Goal: Transaction & Acquisition: Obtain resource

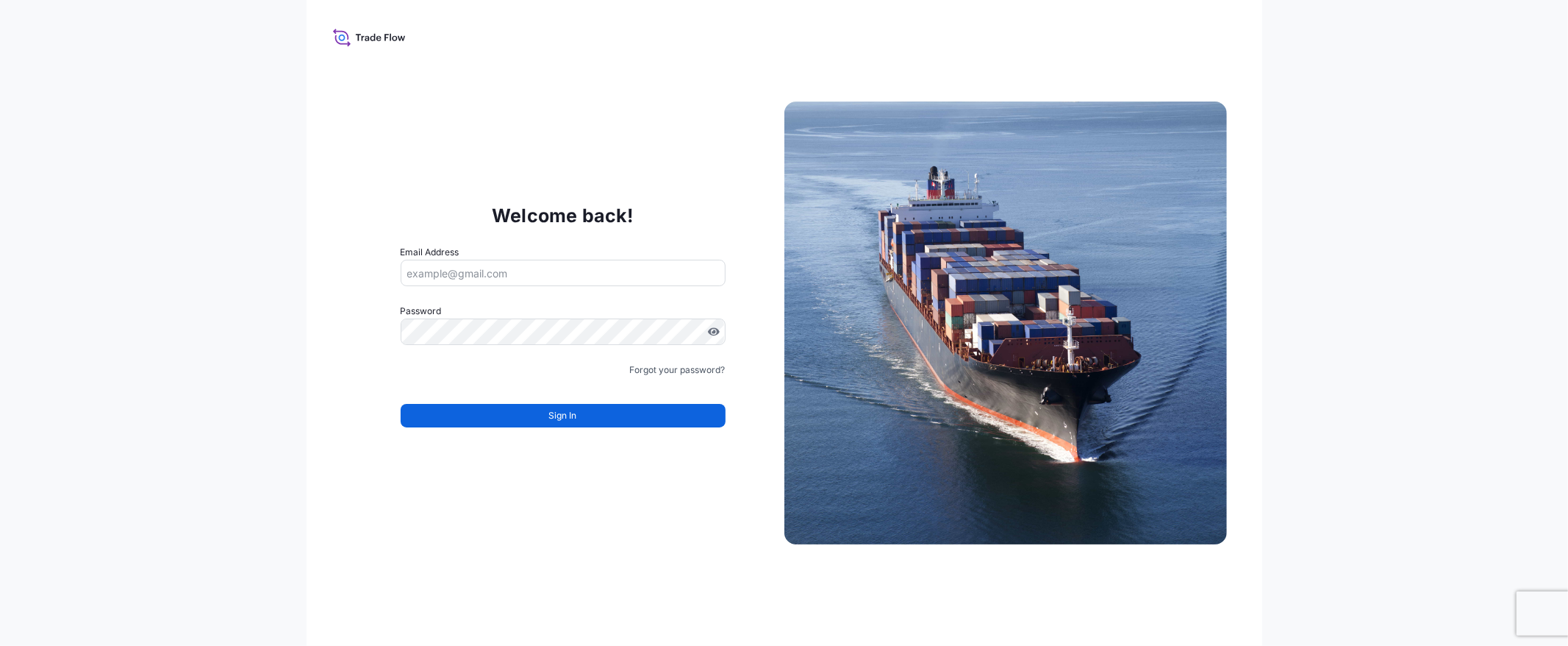
type input "[EMAIL_ADDRESS][DOMAIN_NAME]"
click at [614, 417] on button "Sign In" at bounding box center [563, 416] width 325 height 24
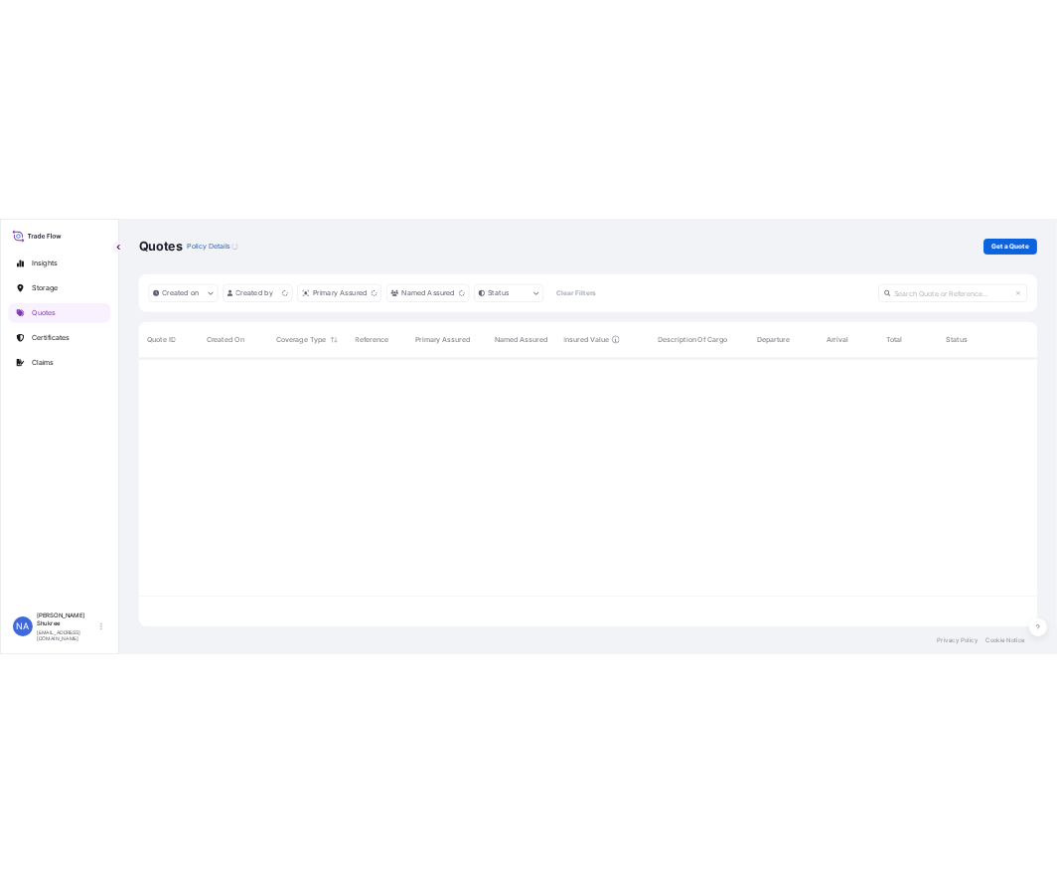
scroll to position [534, 1785]
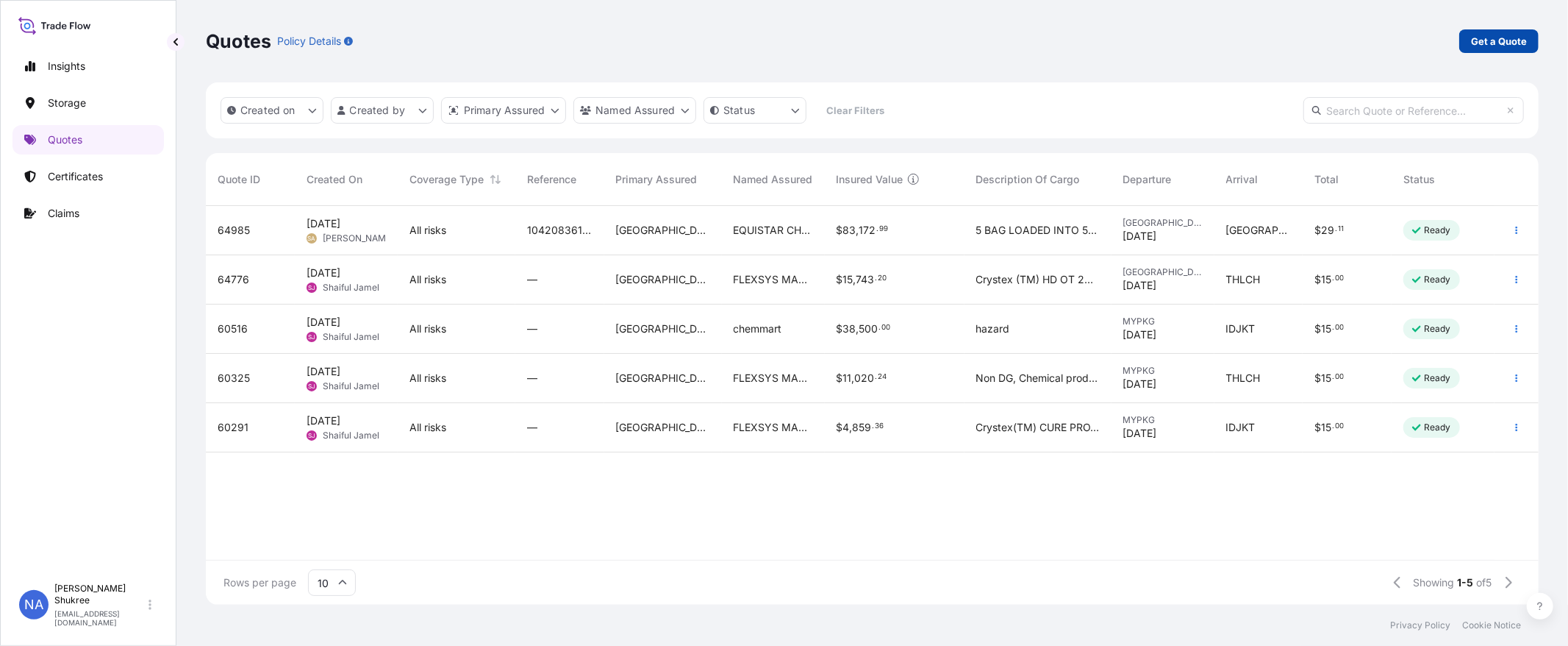
click at [1511, 38] on p "Get a Quote" at bounding box center [1498, 41] width 56 height 15
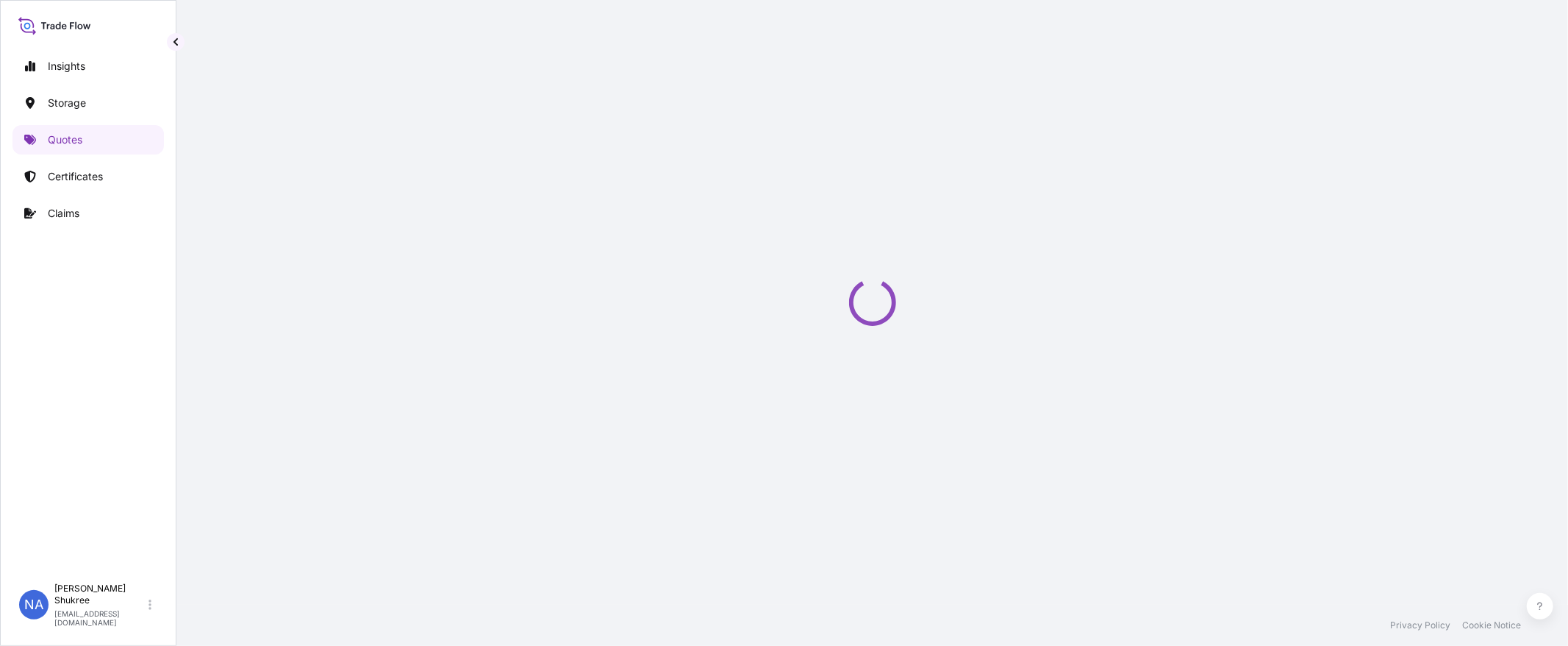
select select "Water"
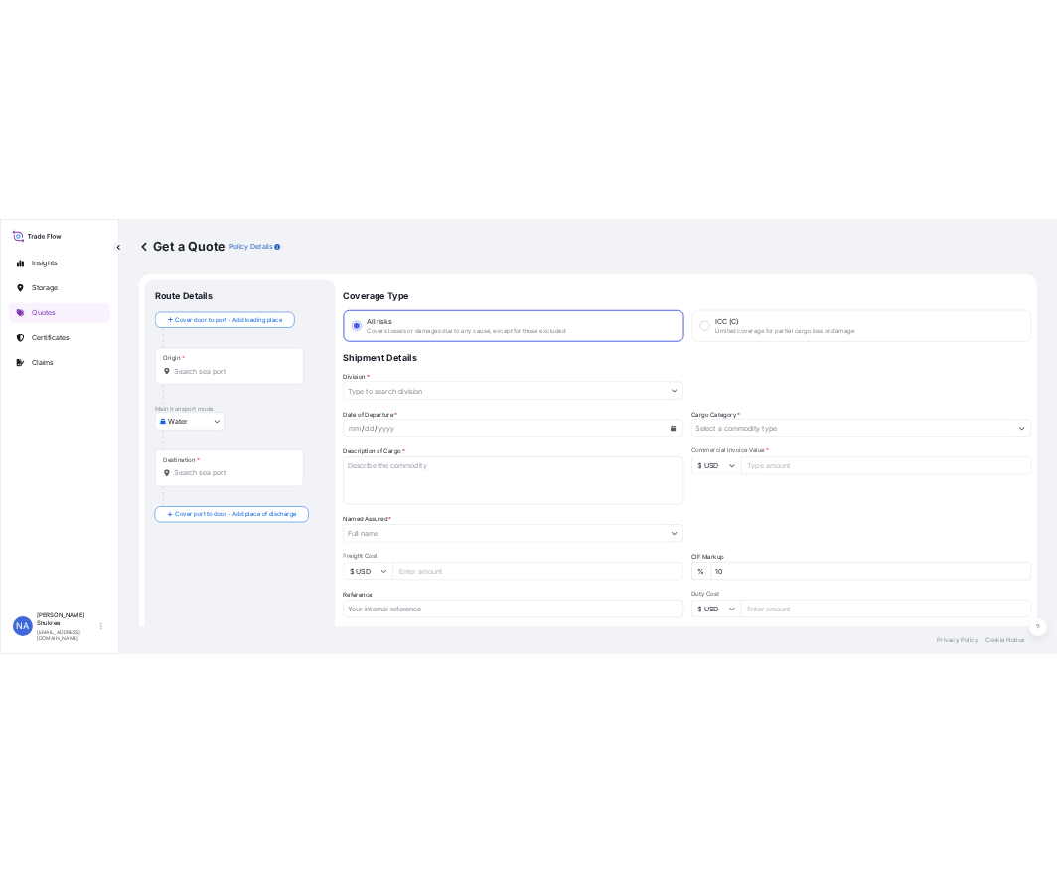
scroll to position [32, 0]
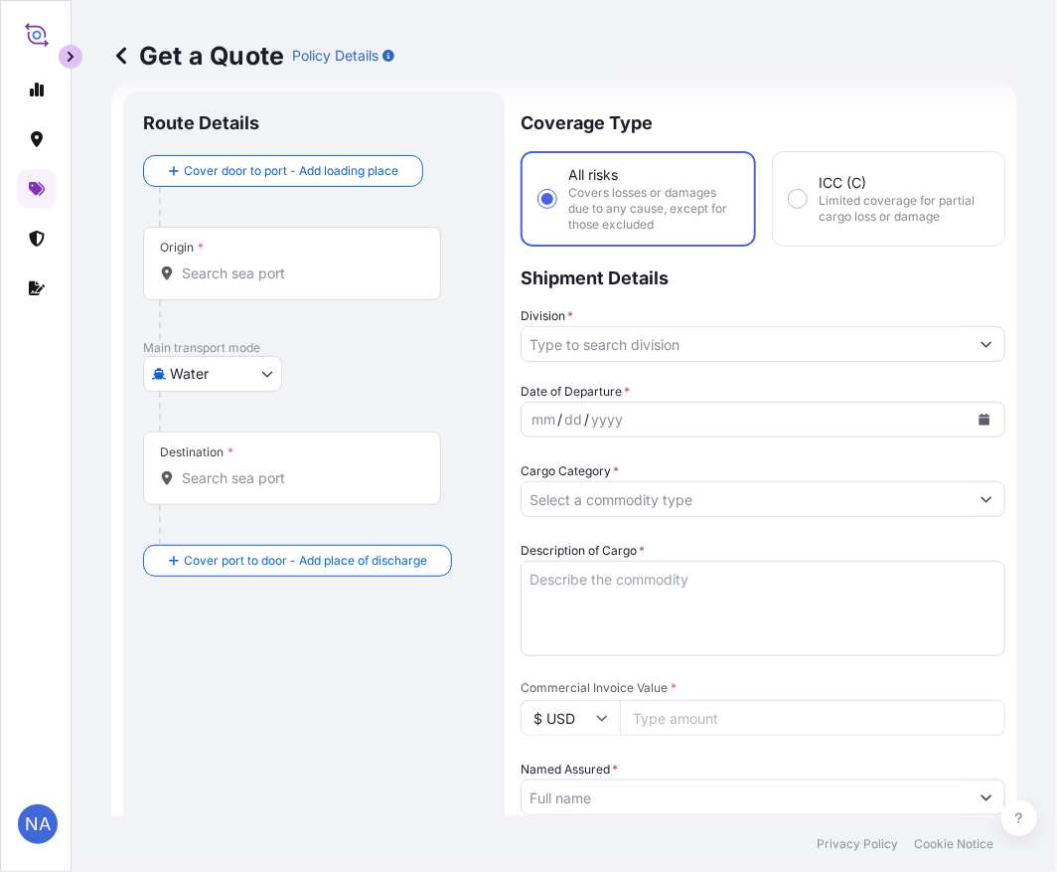
click at [271, 270] on input "Origin *" at bounding box center [299, 273] width 235 height 20
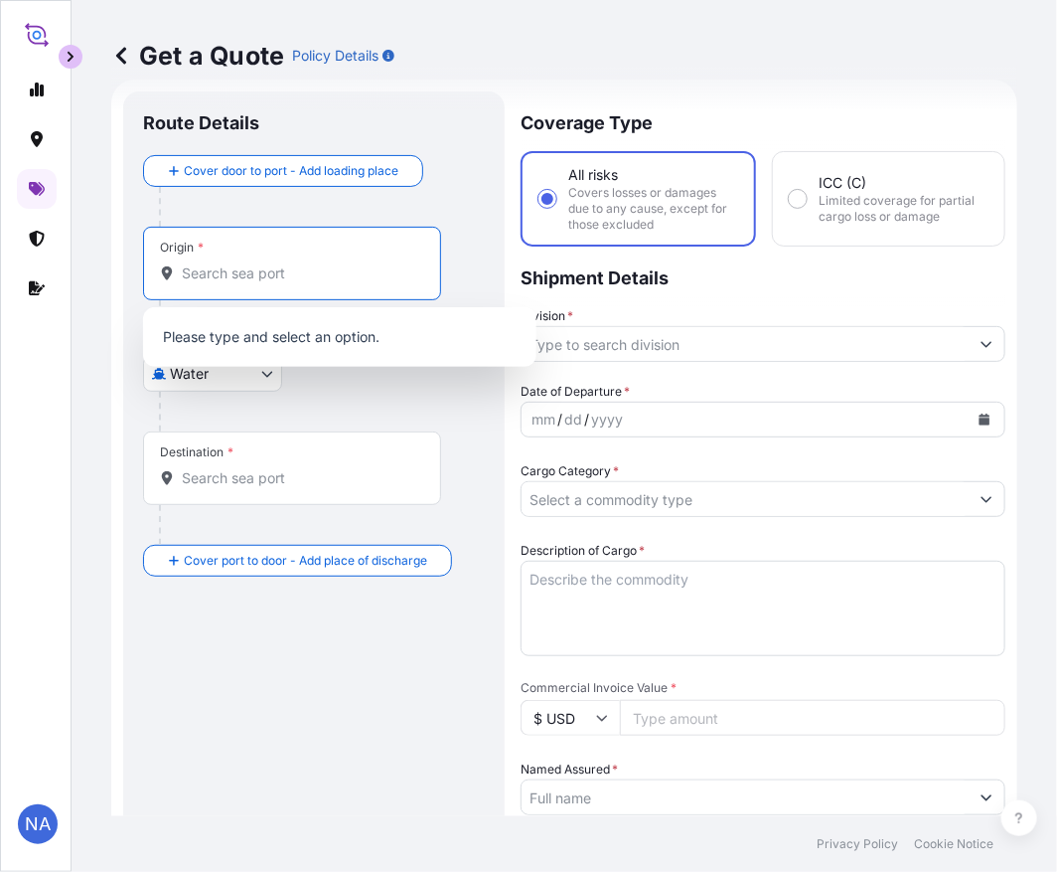
paste input "[US_STATE], [GEOGRAPHIC_DATA]"
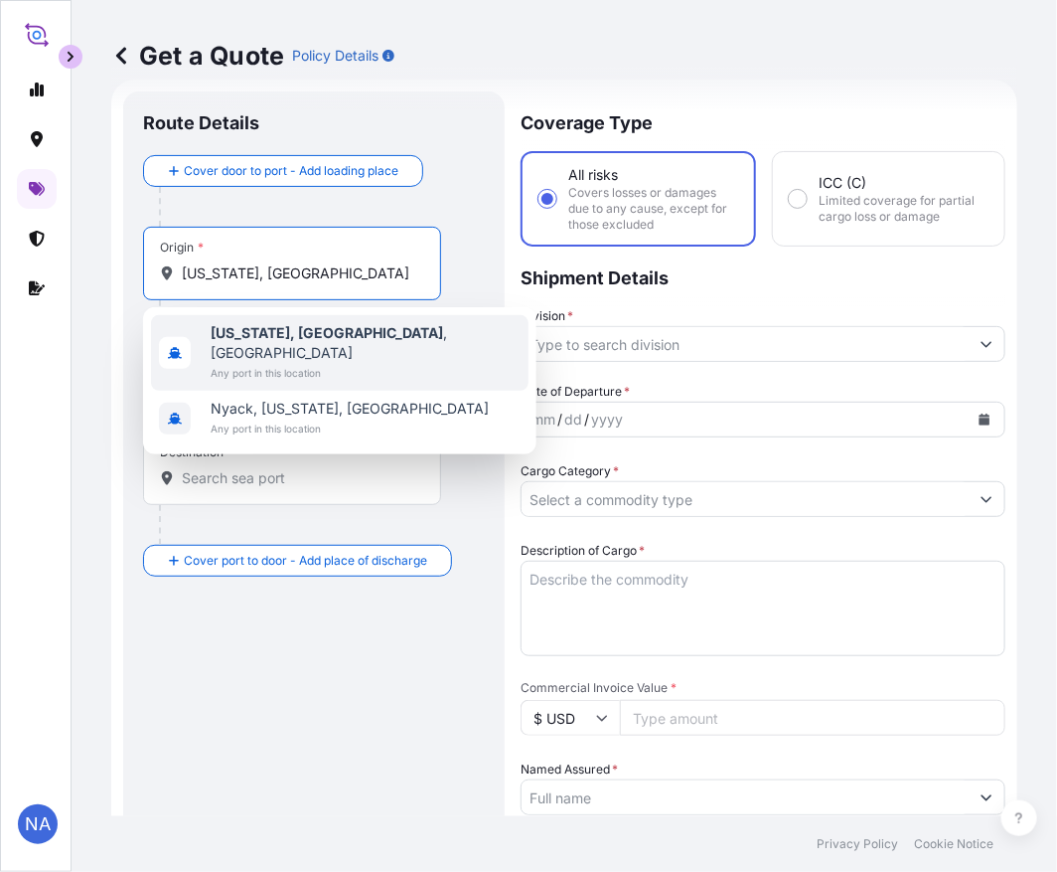
click at [279, 334] on b "[US_STATE], [GEOGRAPHIC_DATA]" at bounding box center [327, 332] width 233 height 17
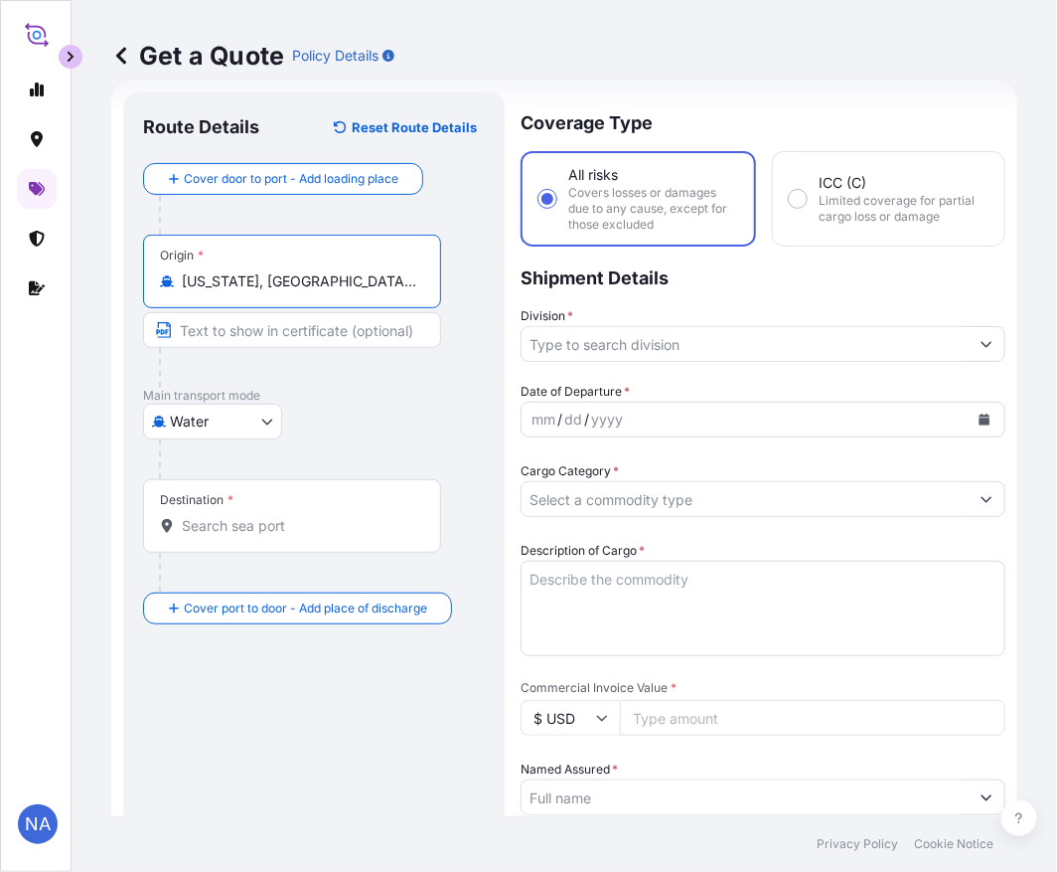
type input "[US_STATE], [GEOGRAPHIC_DATA], [GEOGRAPHIC_DATA]"
click at [320, 530] on input "Destination *" at bounding box center [299, 526] width 235 height 20
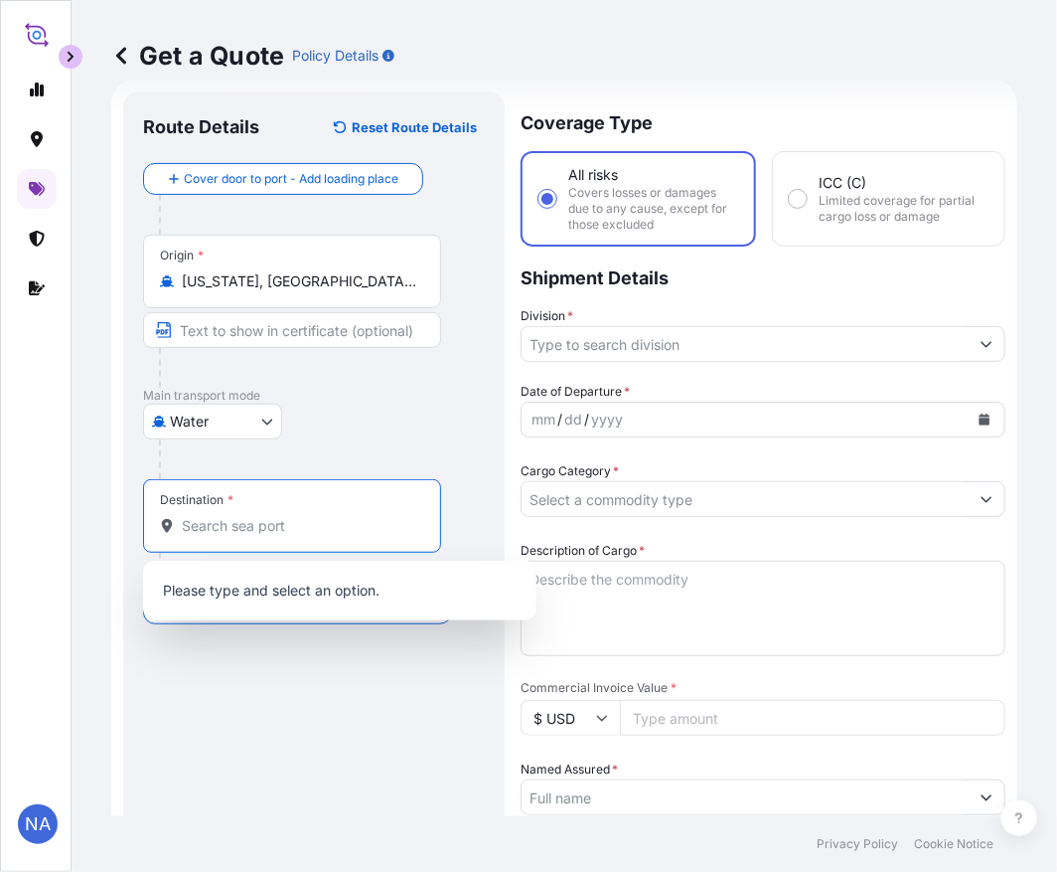
paste input "PARANAGUA, [GEOGRAPHIC_DATA]"
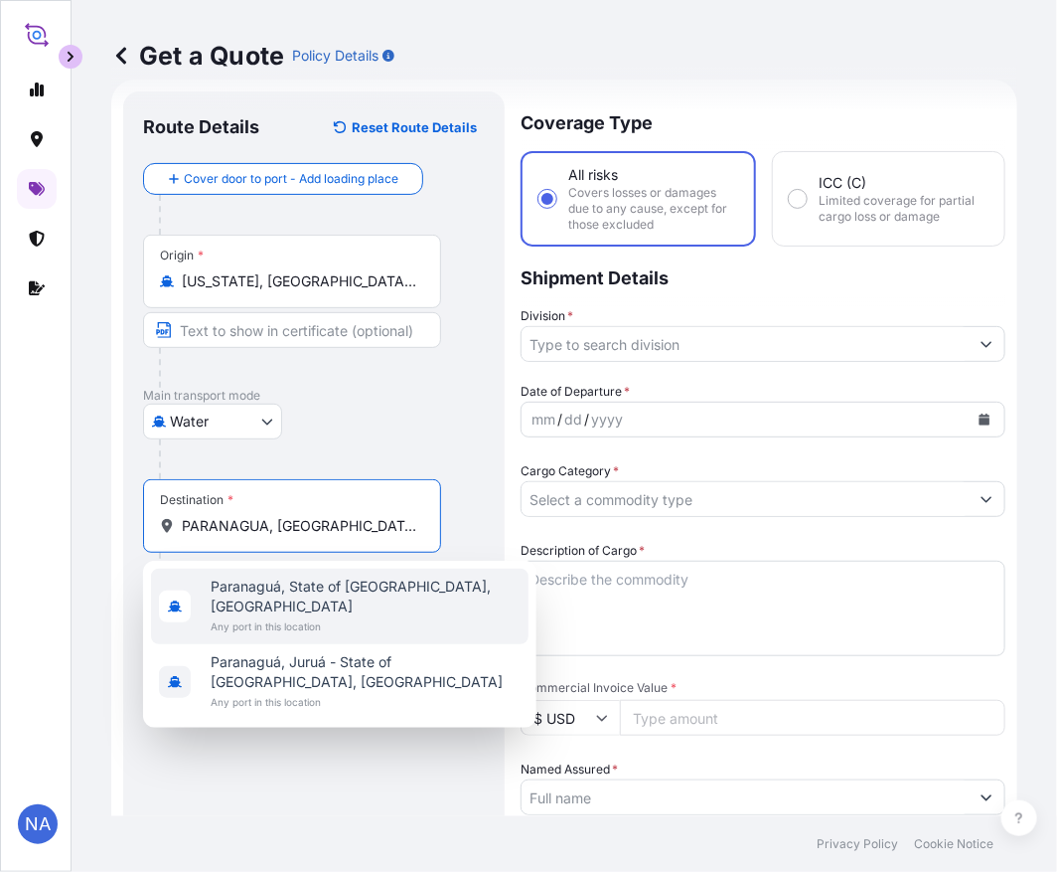
click at [311, 588] on span "Paranaguá, State of [GEOGRAPHIC_DATA], [GEOGRAPHIC_DATA]" at bounding box center [366, 596] width 310 height 40
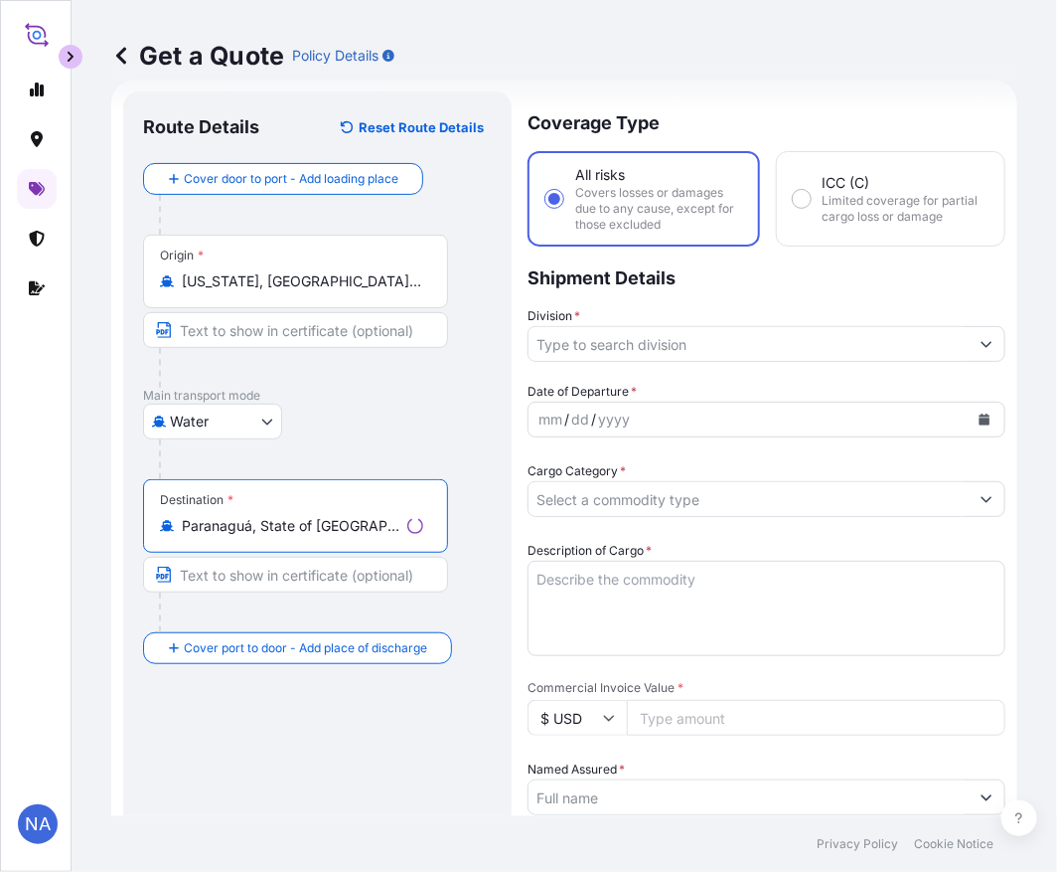
type input "Paranaguá, State of [GEOGRAPHIC_DATA], [GEOGRAPHIC_DATA]"
click at [425, 423] on div "Water Air Water Inland" at bounding box center [317, 421] width 349 height 36
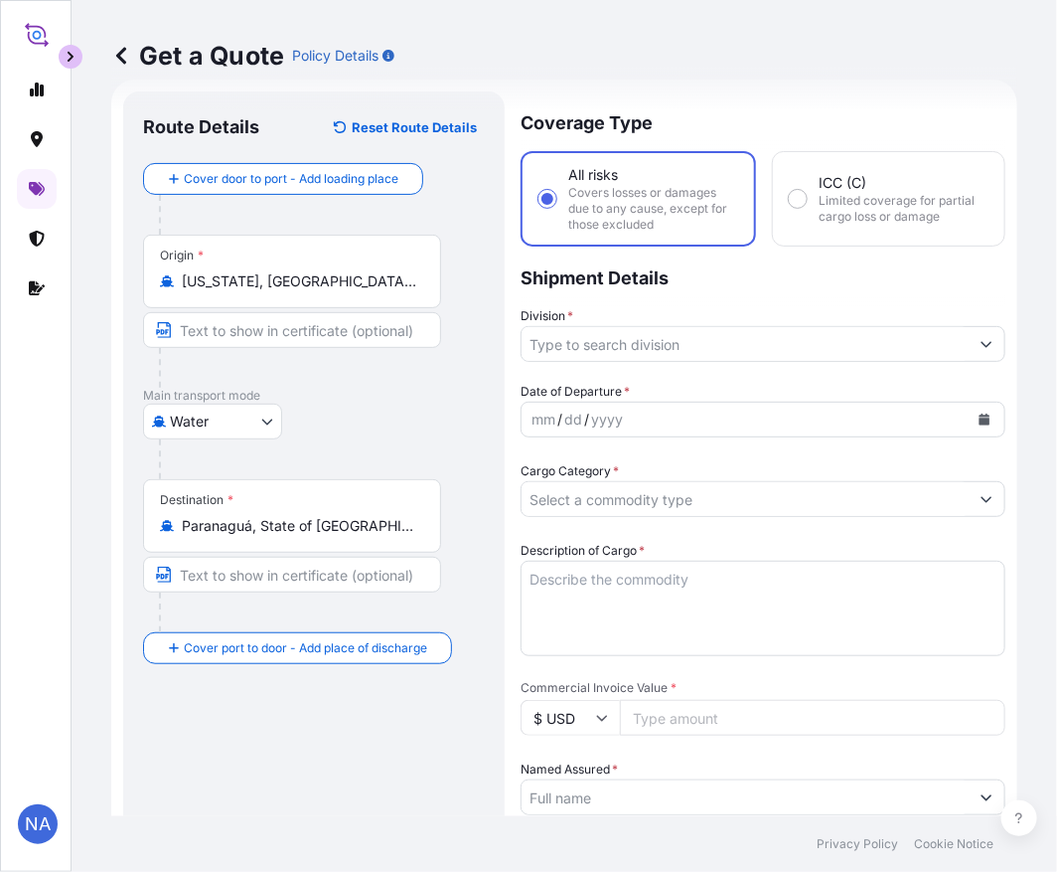
click at [969, 334] on button "Show suggestions" at bounding box center [987, 344] width 36 height 36
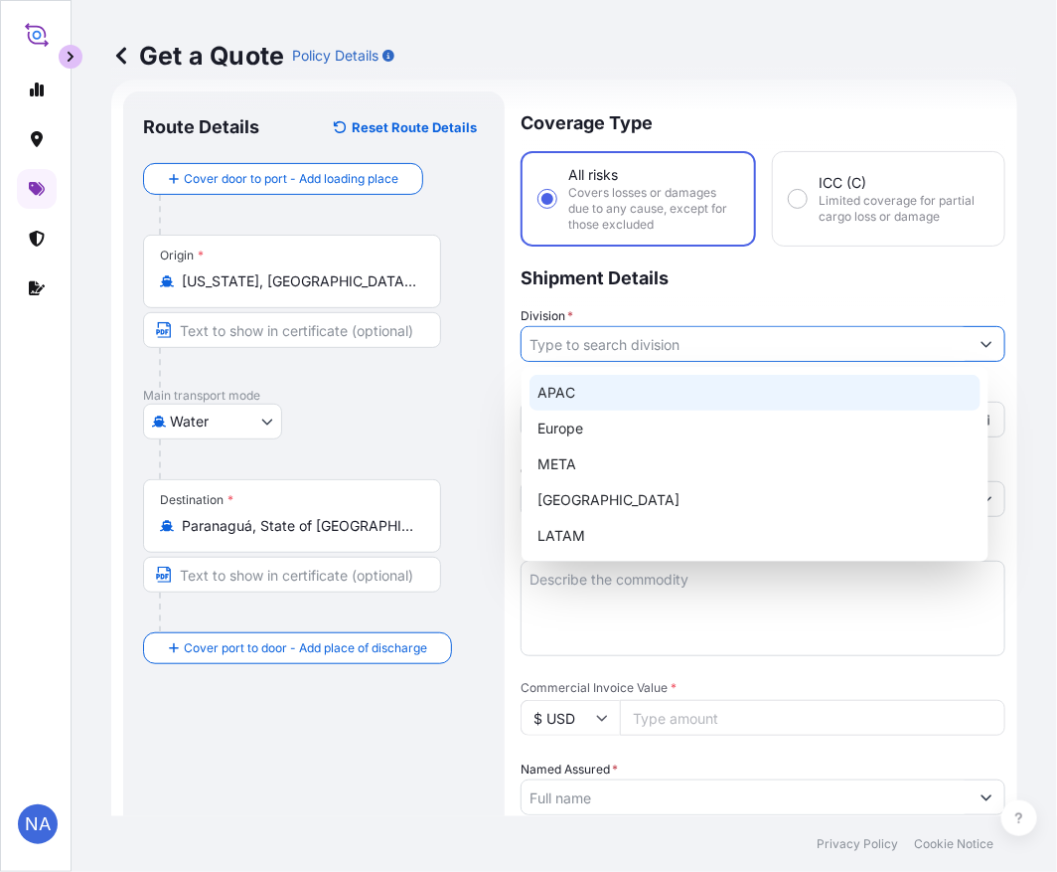
click at [654, 398] on div "APAC" at bounding box center [755, 393] width 451 height 36
type input "APAC"
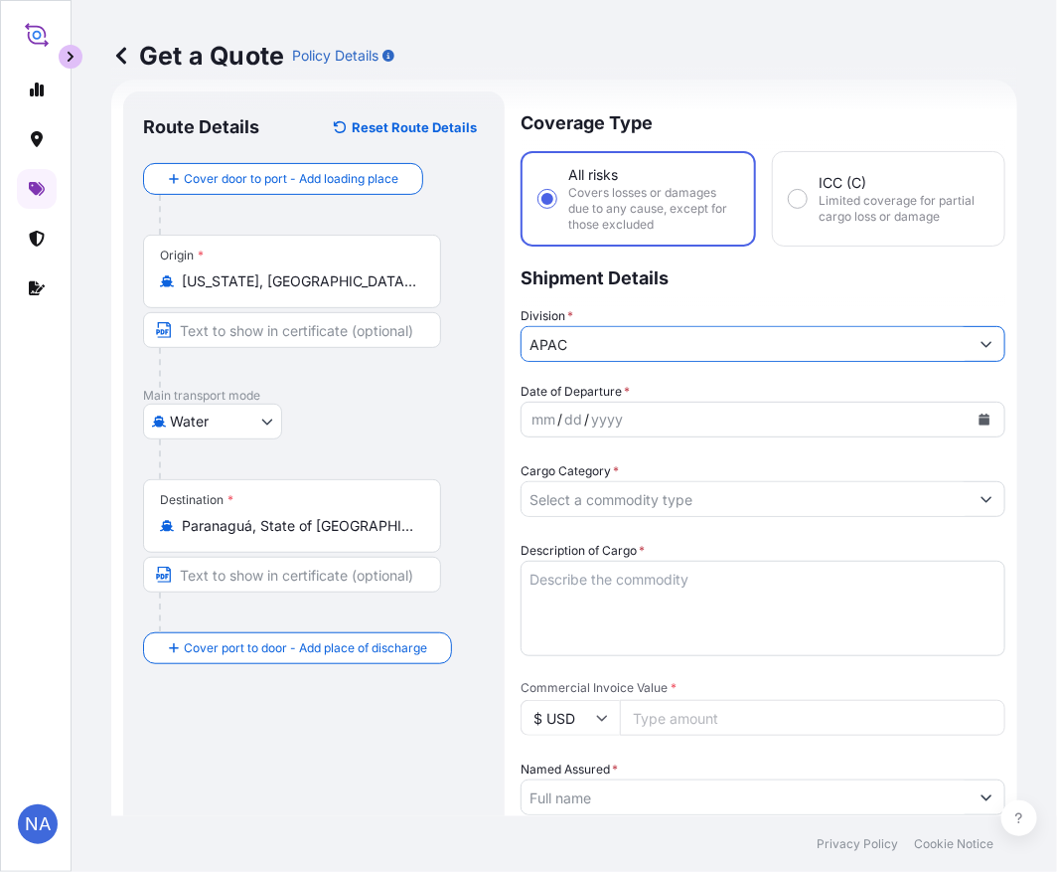
click at [766, 283] on p "Shipment Details" at bounding box center [763, 276] width 485 height 60
click at [980, 413] on icon "Calendar" at bounding box center [985, 419] width 11 height 12
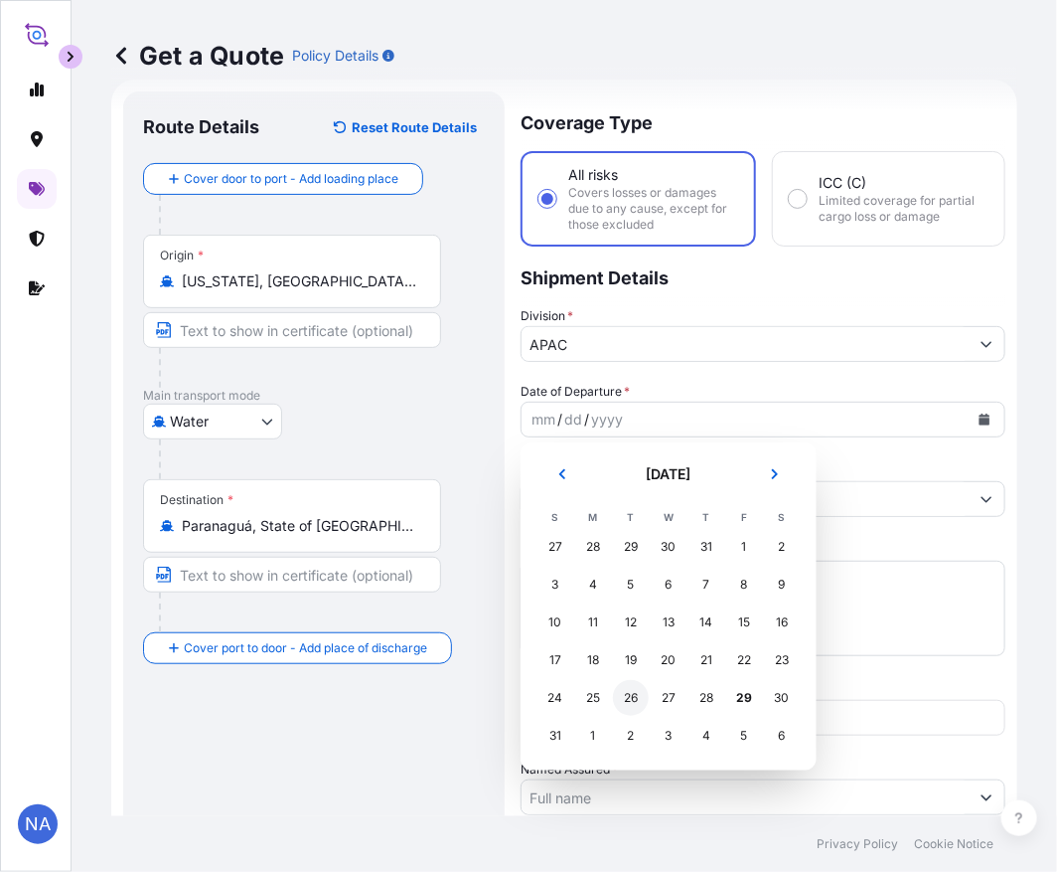
click at [637, 699] on div "26" at bounding box center [631, 698] width 36 height 36
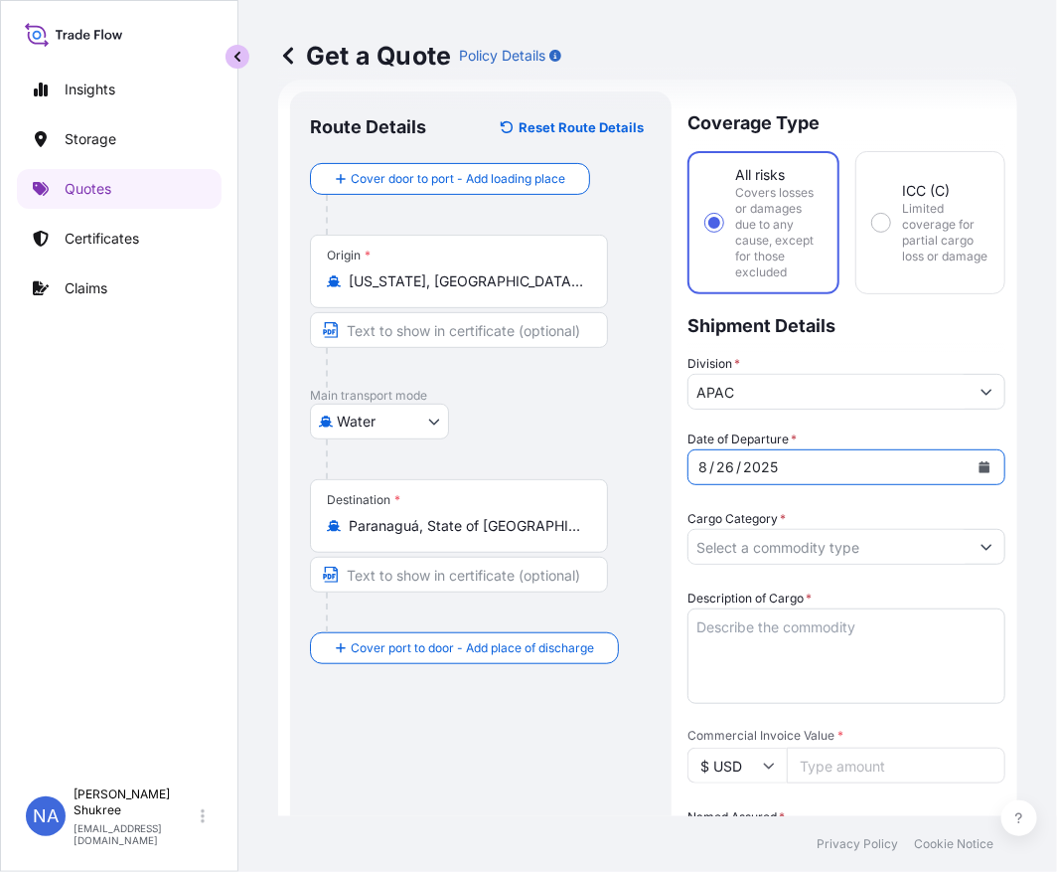
click at [236, 63] on button "button" at bounding box center [238, 57] width 24 height 24
click at [756, 643] on textarea "Description of Cargo *" at bounding box center [847, 655] width 318 height 95
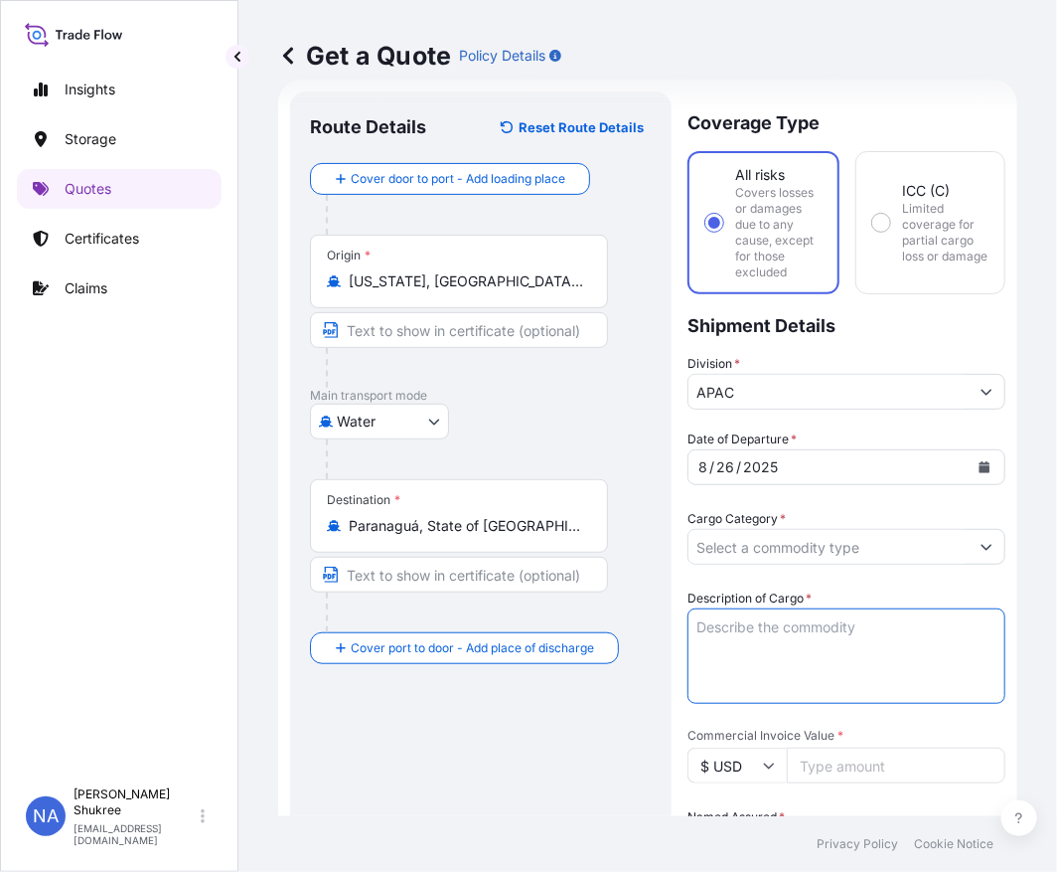
paste textarea "DRUMS LOADED ONTO 16 PALLETS LOADED INTO 1 20' CONTAINER(S) ZN 111-4 AVANT CATA…"
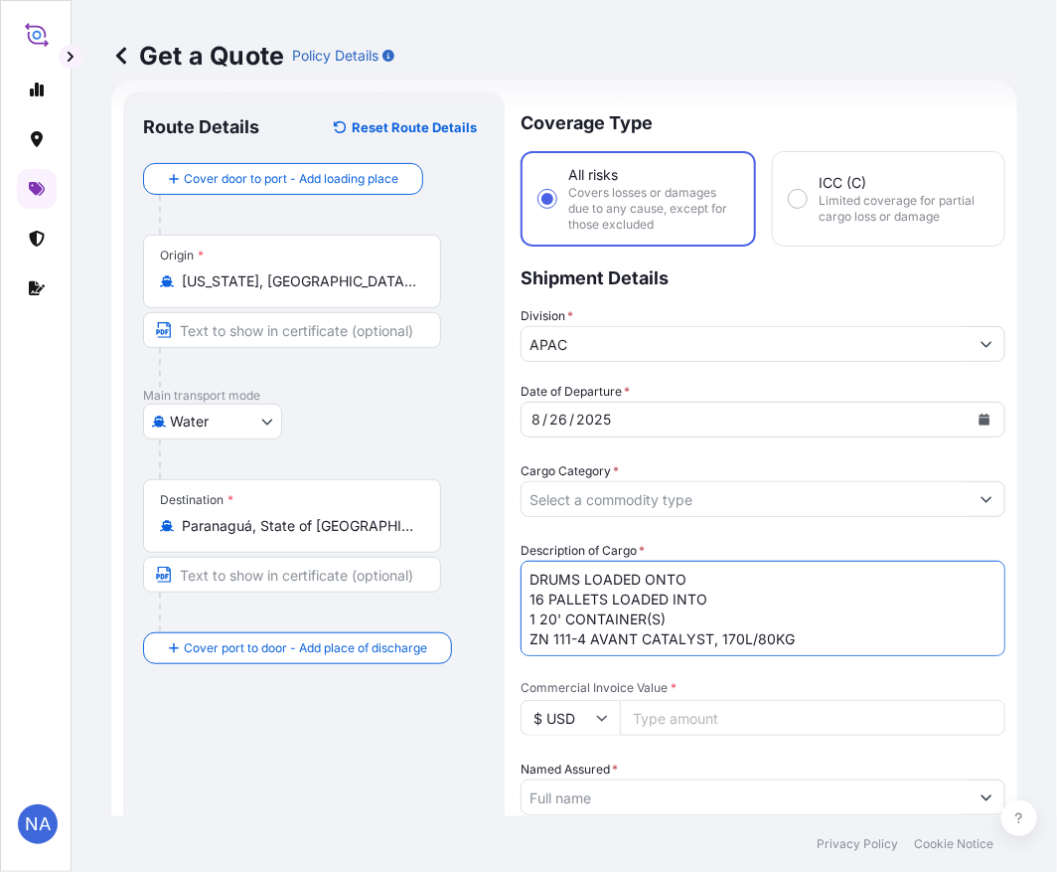
click at [556, 578] on textarea "DRUMS LOADED ONTO 16 PALLETS LOADED INTO 1 20' CONTAINER(S) ZN 111-4 AVANT CATA…" at bounding box center [763, 607] width 485 height 95
type textarea "56 DRUMS LOADED ONTO 16 PALLETS LOADED INTO 1 20' CONTAINER(S) ZN 111-4 AVANT C…"
click at [620, 505] on input "Cargo Category *" at bounding box center [745, 499] width 447 height 36
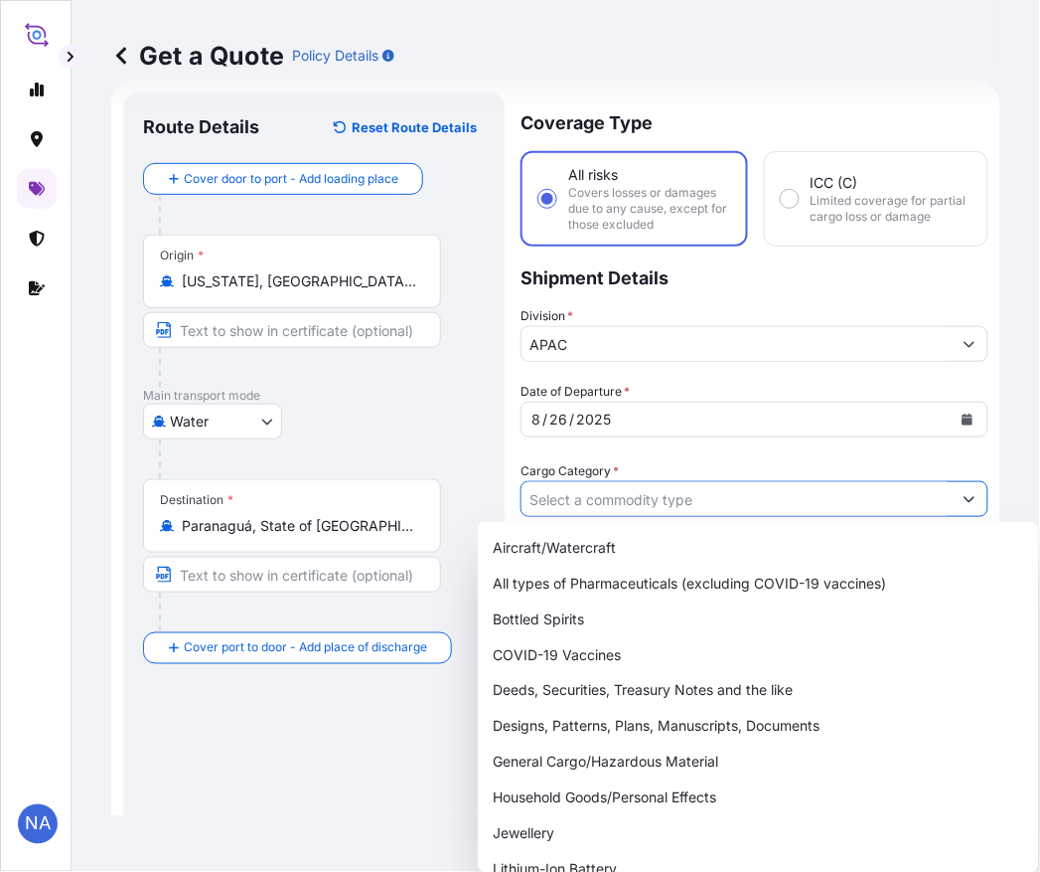
click at [964, 497] on icon "Show suggestions" at bounding box center [970, 499] width 12 height 12
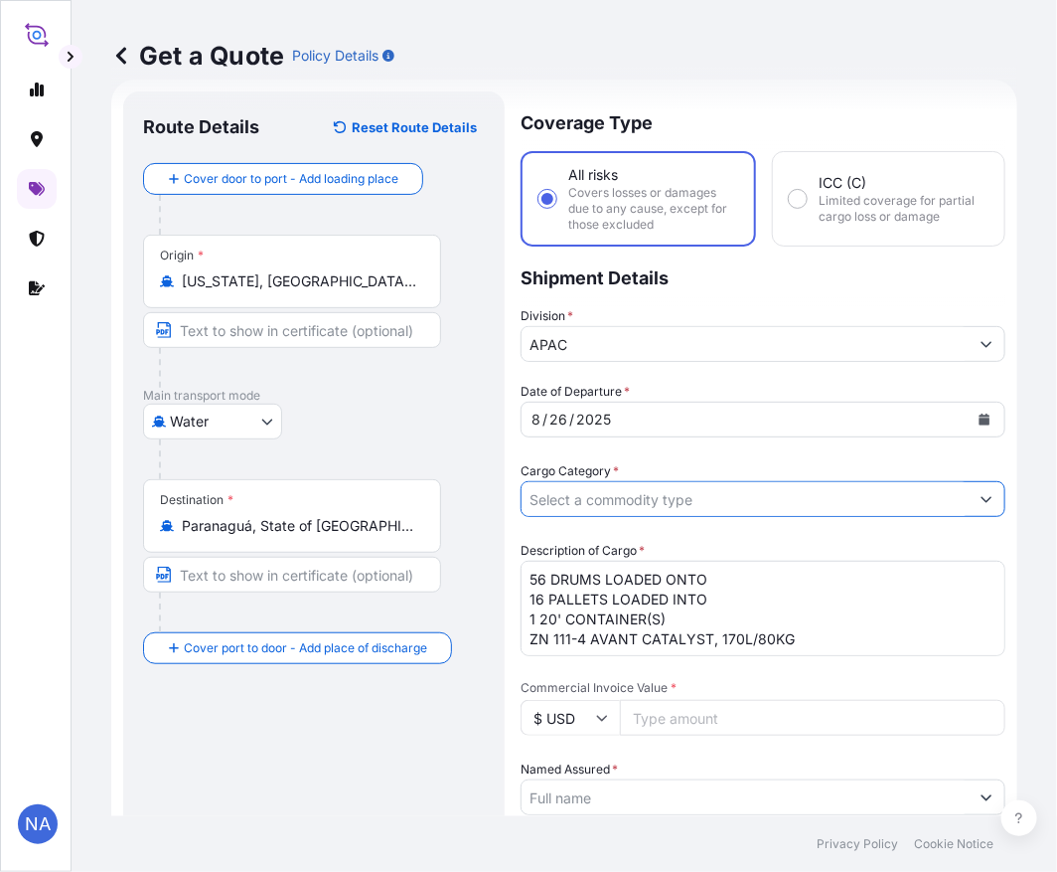
click at [975, 497] on form "Route Details Reset Route Details Cover door to port - Add loading place Place …" at bounding box center [564, 777] width 906 height 1396
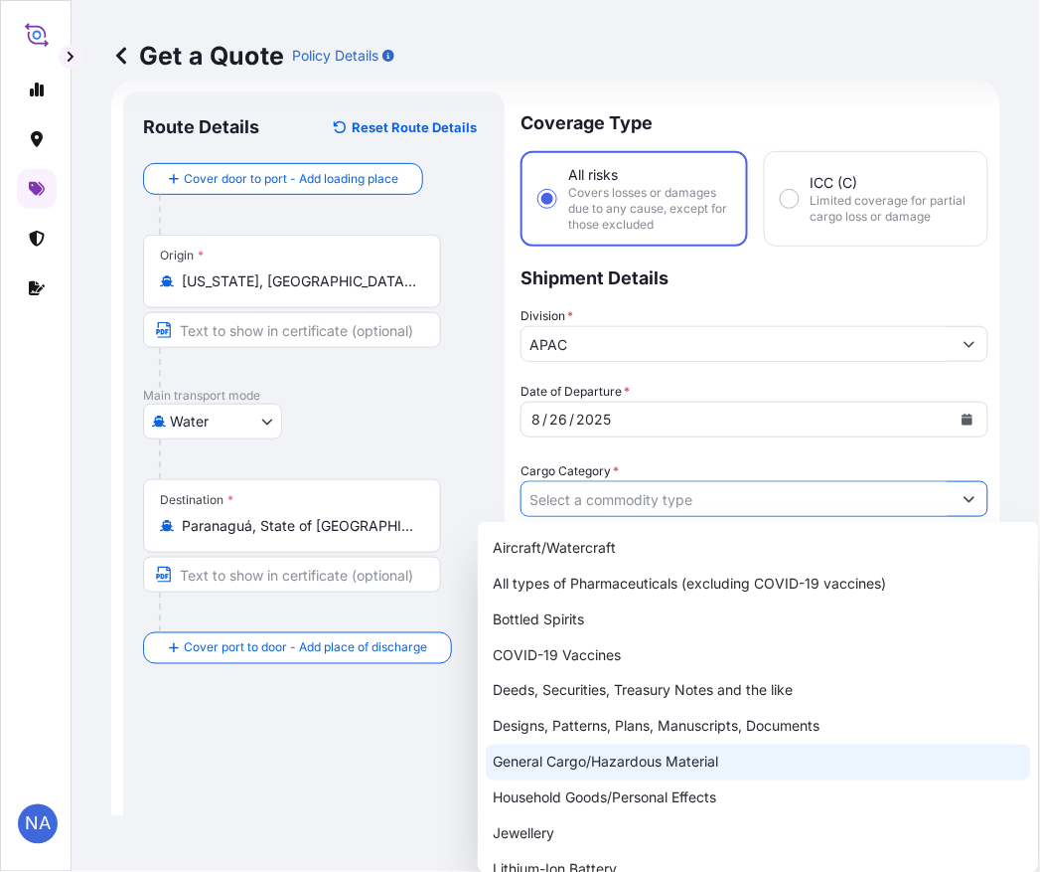
click at [534, 757] on div "General Cargo/Hazardous Material" at bounding box center [759, 762] width 546 height 36
type input "General Cargo/Hazardous Material"
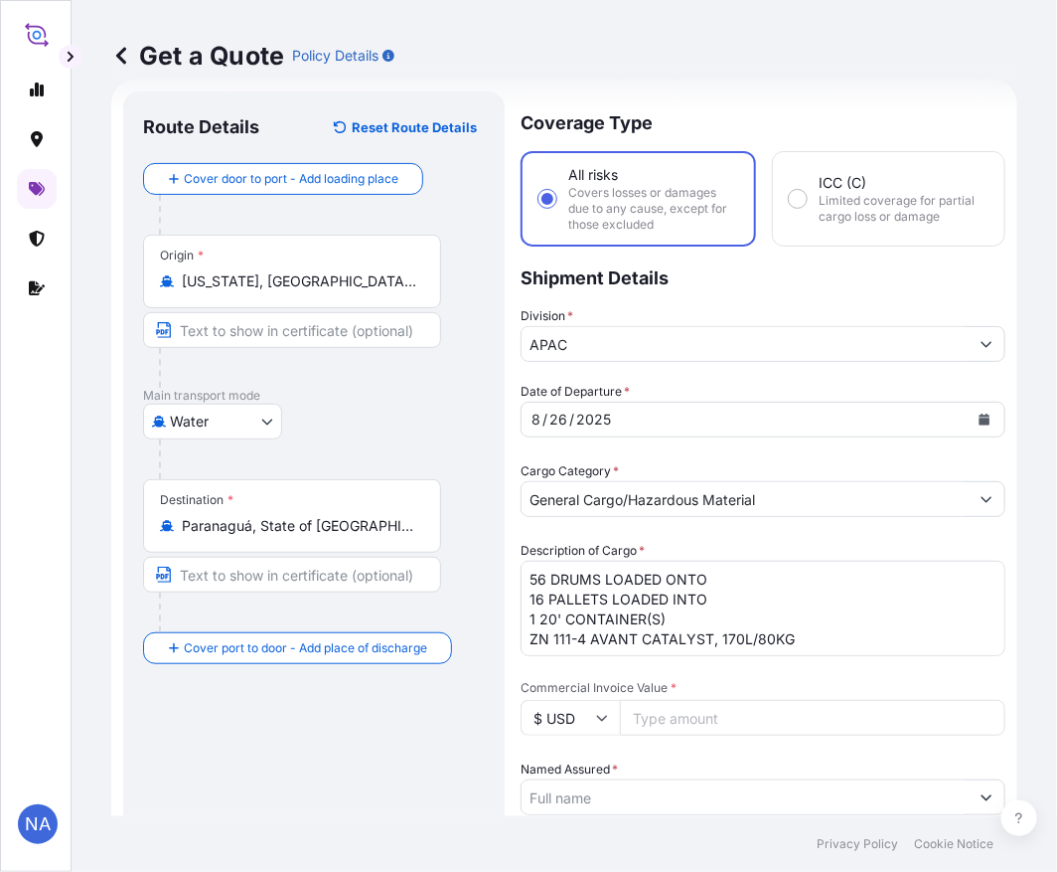
click at [597, 445] on div "Date of Departure * [DATE] Cargo Category * General Cargo/Hazardous Material De…" at bounding box center [763, 849] width 485 height 934
click at [678, 717] on input "Commercial Invoice Value *" at bounding box center [813, 718] width 386 height 36
paste input "1144436.36"
type input "1144436.36"
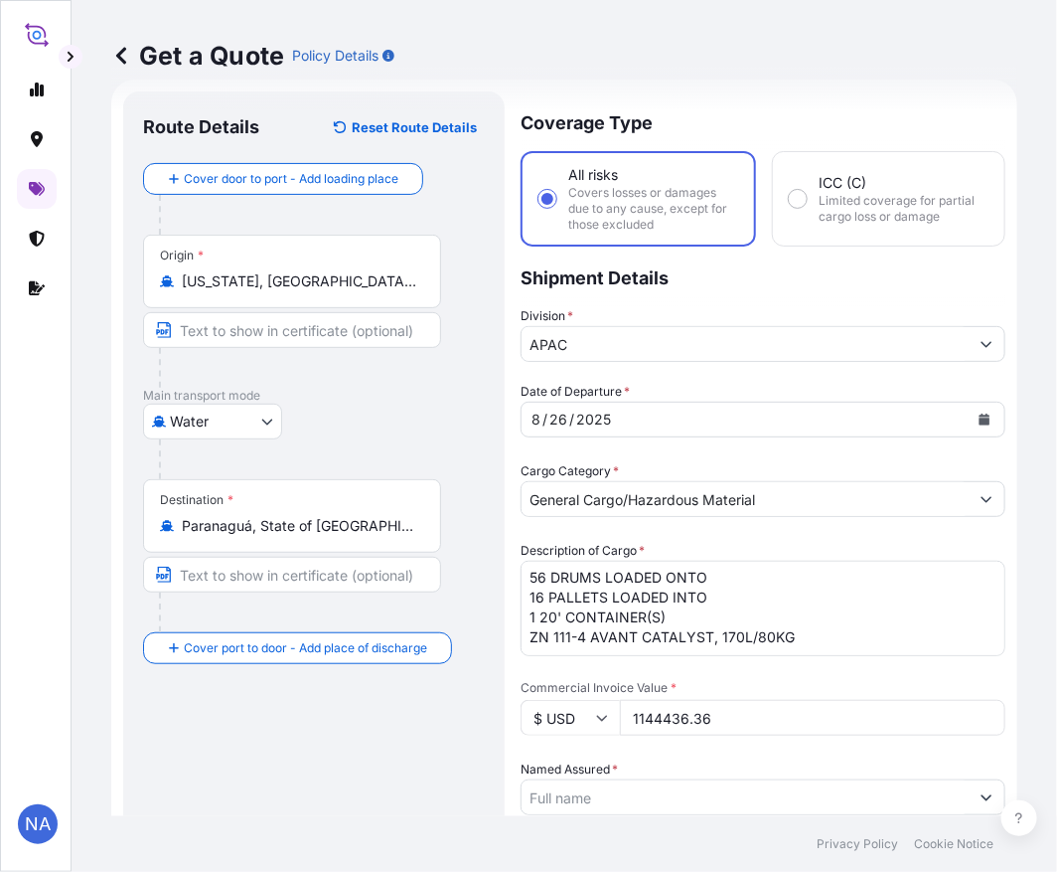
click at [678, 680] on span "Commercial Invoice Value *" at bounding box center [763, 688] width 485 height 16
click at [678, 700] on input "1144436.36" at bounding box center [813, 718] width 386 height 36
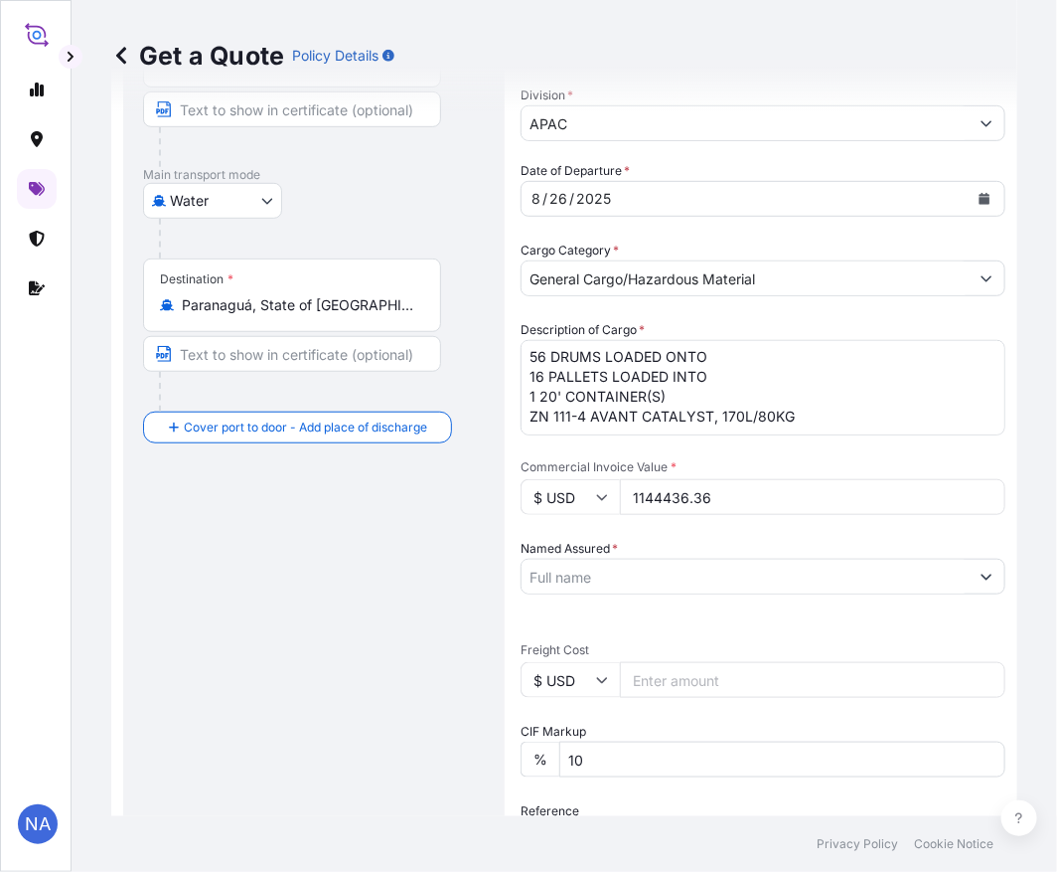
scroll to position [363, 0]
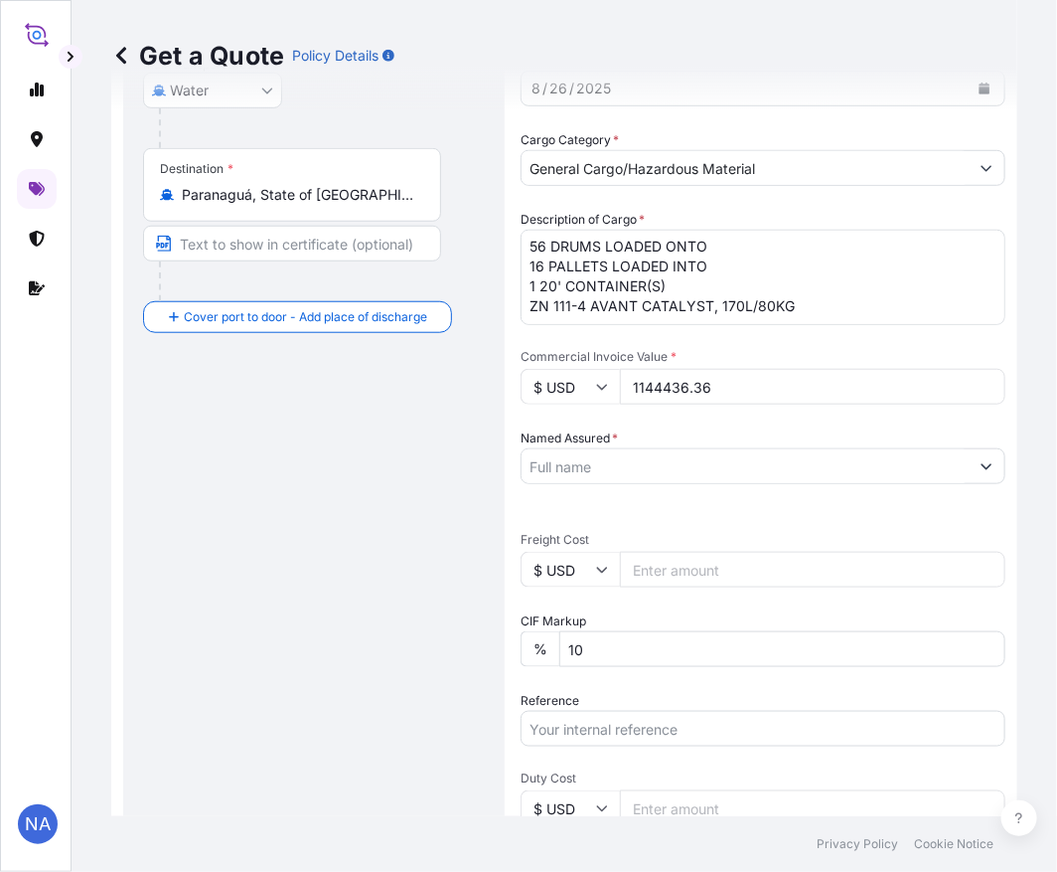
click at [626, 463] on input "Named Assured *" at bounding box center [745, 466] width 447 height 36
paste input "EQUISTAR CHEMICALS, LP"
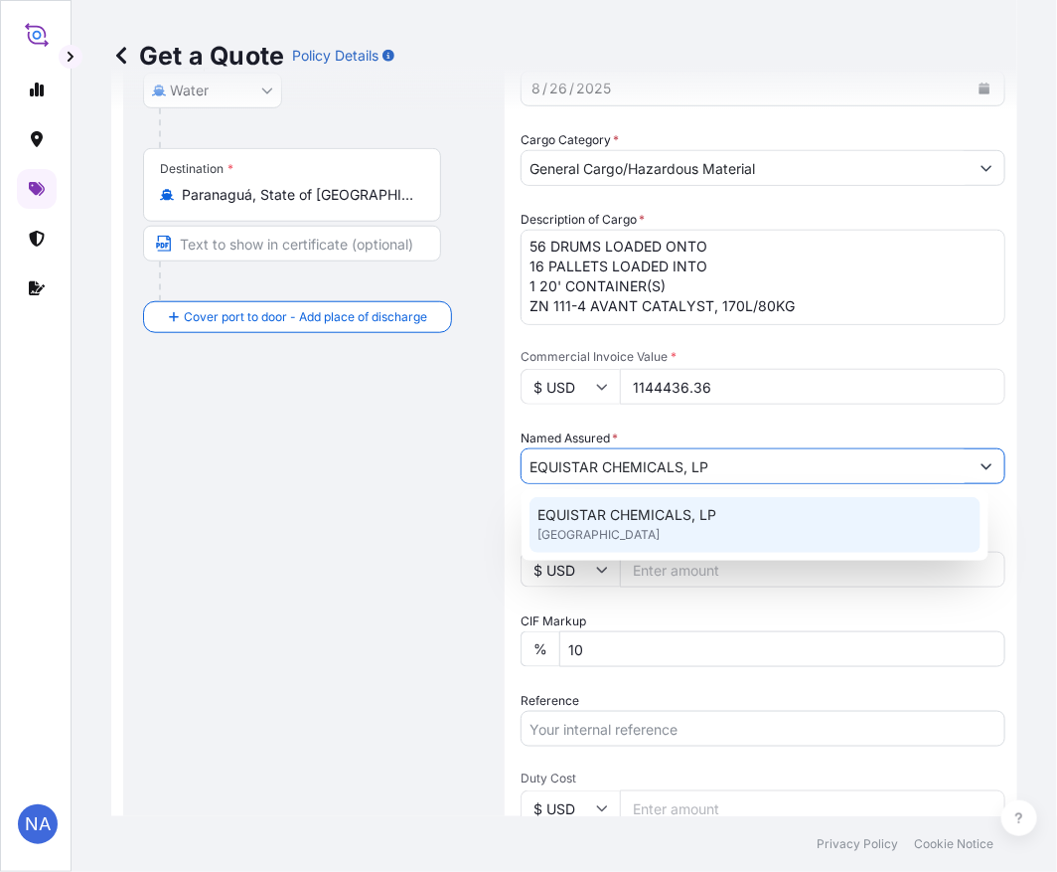
click at [602, 509] on span "EQUISTAR CHEMICALS, LP" at bounding box center [627, 515] width 179 height 20
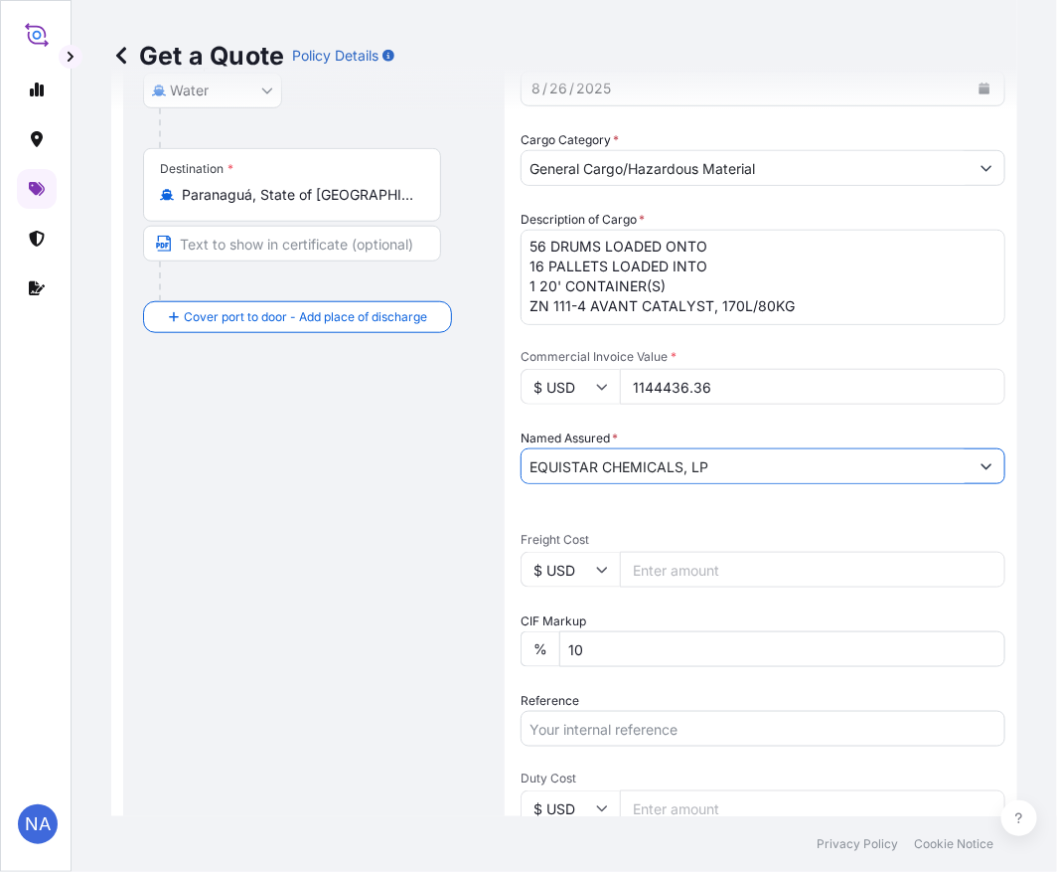
type input "EQUISTAR CHEMICALS, LP"
click at [725, 428] on div "Named Assured * EQUISTAR CHEMICALS, LP" at bounding box center [763, 456] width 485 height 56
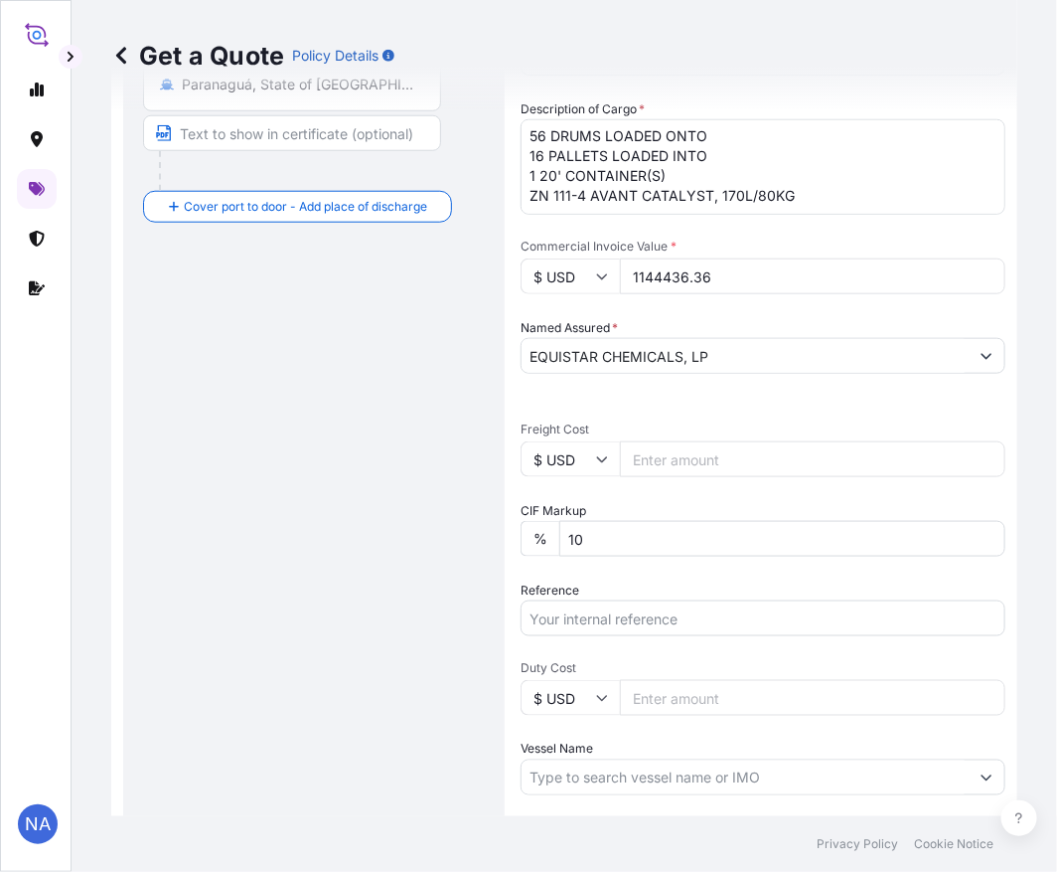
scroll to position [583, 0]
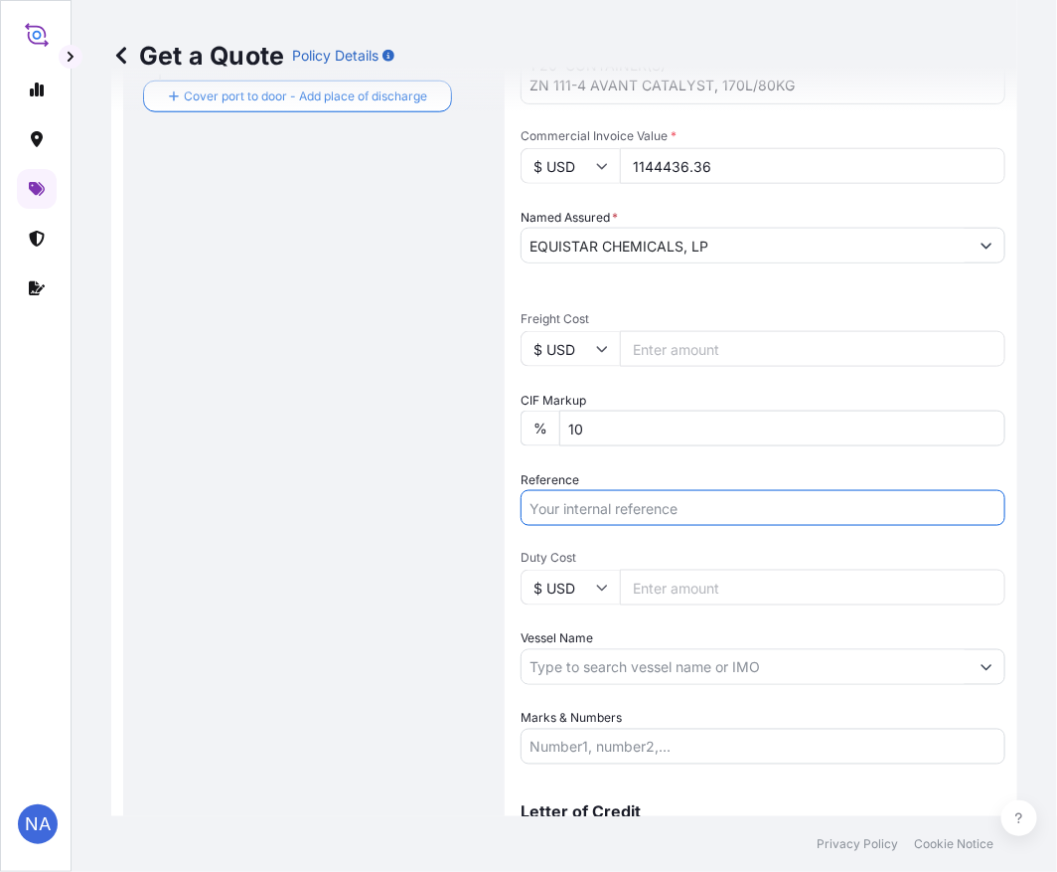
click at [624, 508] on input "Reference" at bounding box center [763, 508] width 485 height 36
paste input "10420844340"
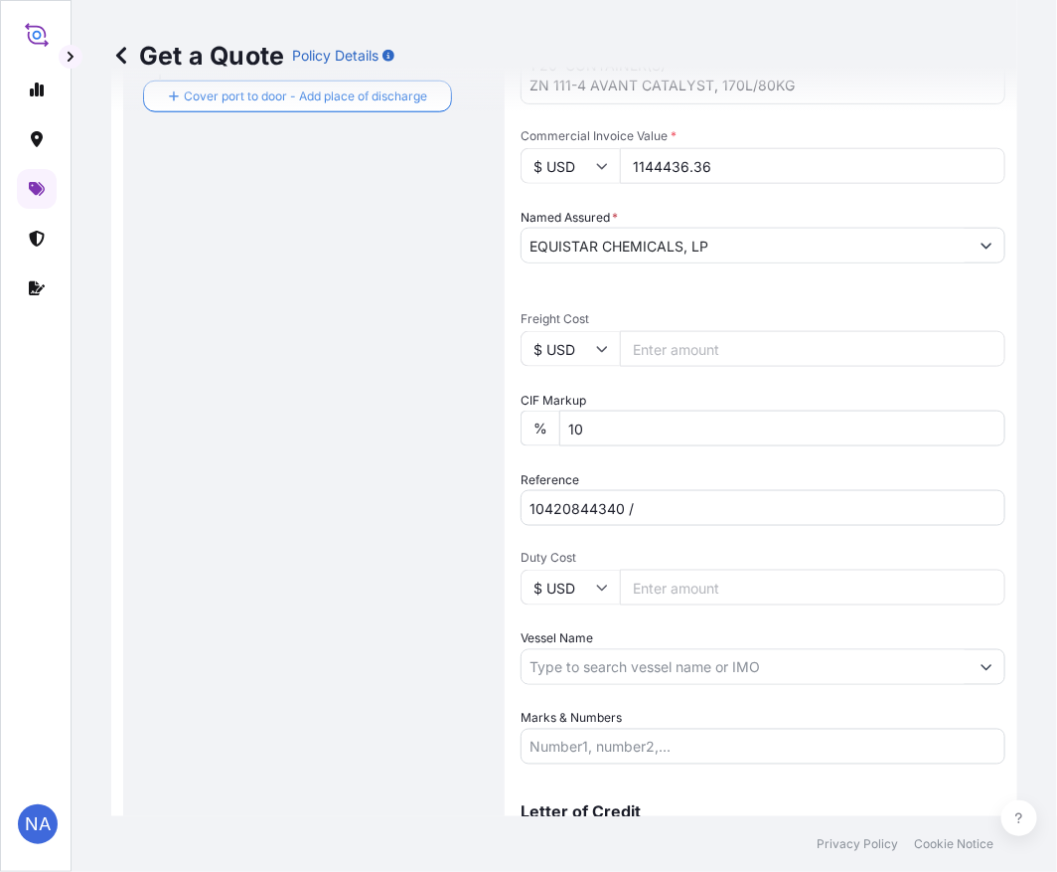
click at [667, 503] on input "10420844340 /" at bounding box center [763, 508] width 485 height 36
paste input "4500826821"
type input "10420844340 / 4500826821"
click at [672, 458] on div "Date of Departure * [DATE] Cargo Category * General Cargo/Hazardous Material De…" at bounding box center [763, 297] width 485 height 934
click at [660, 656] on input "Vessel Name" at bounding box center [745, 667] width 447 height 36
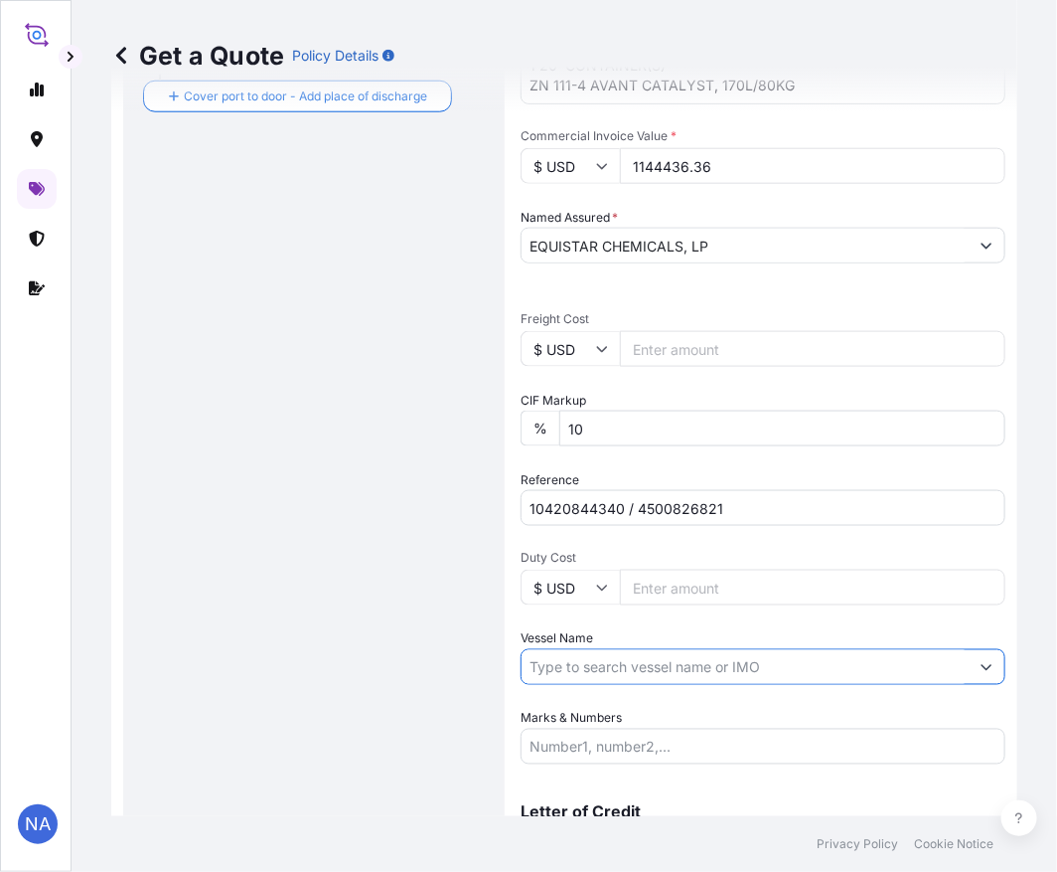
paste input "MSC YAMUNA VI"
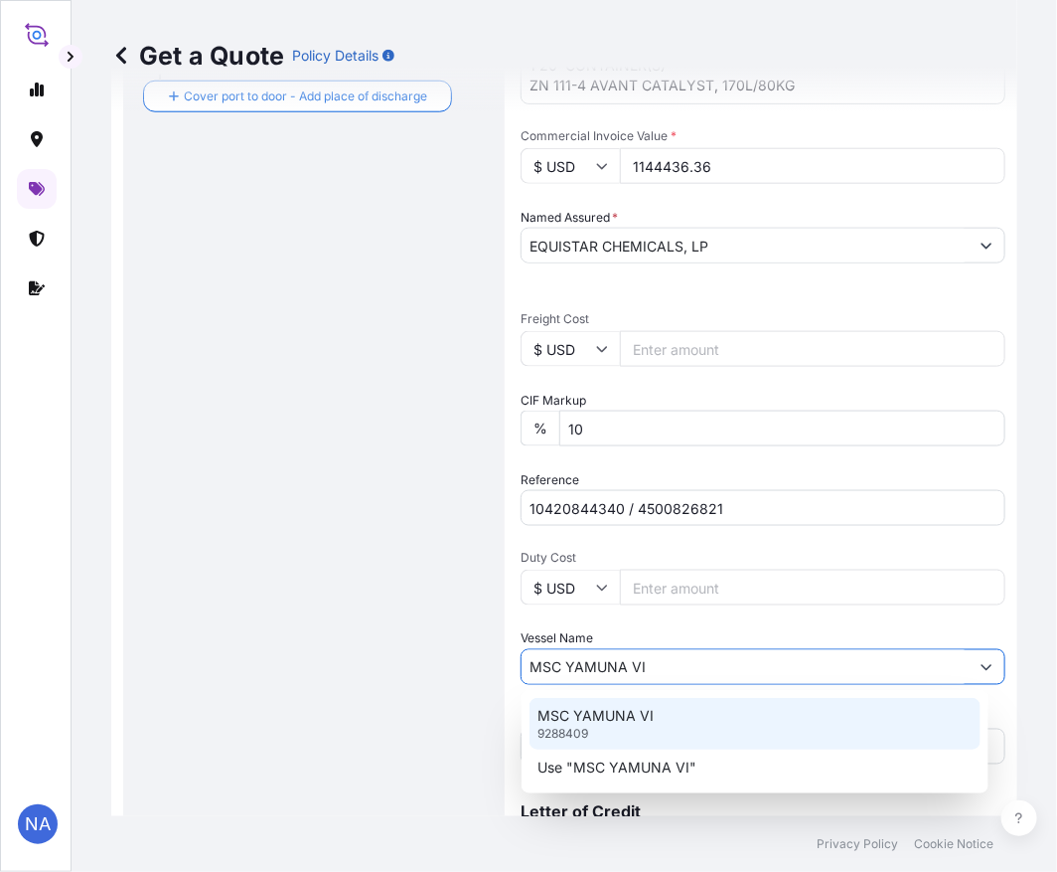
click at [626, 719] on p "MSC YAMUNA VI" at bounding box center [596, 716] width 116 height 20
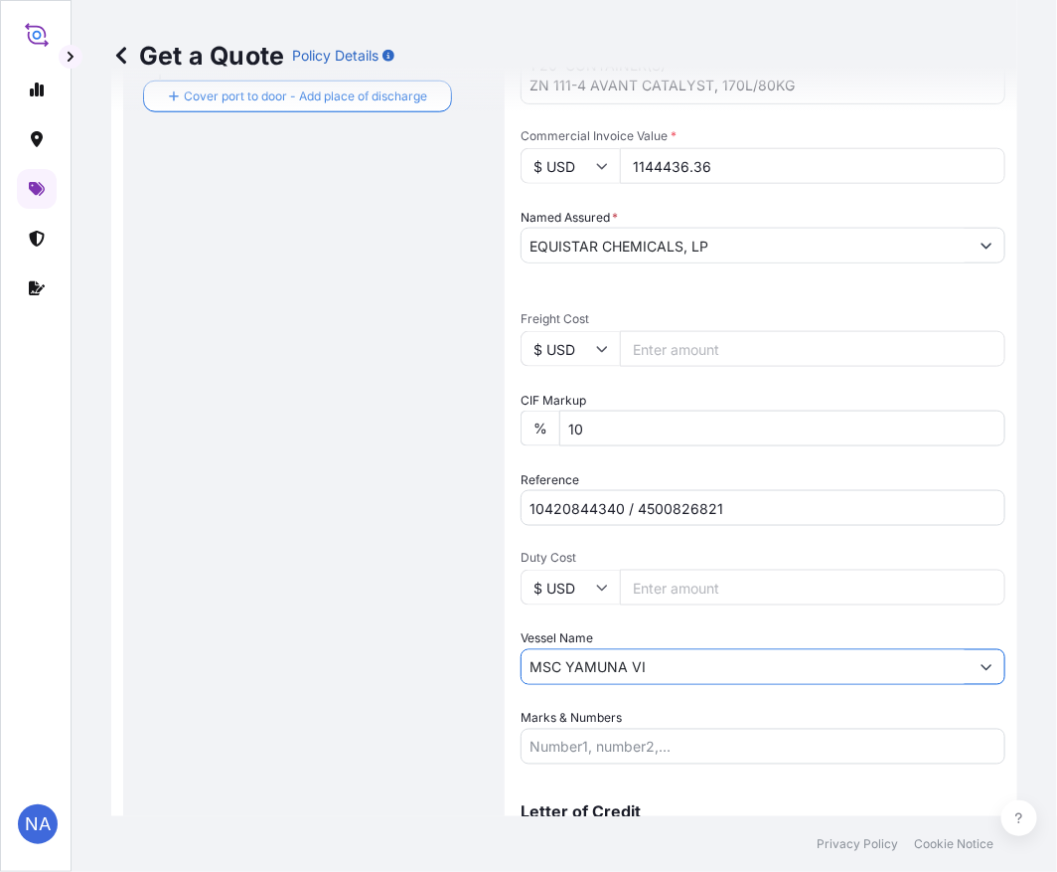
type input "MSC YAMUNA VI"
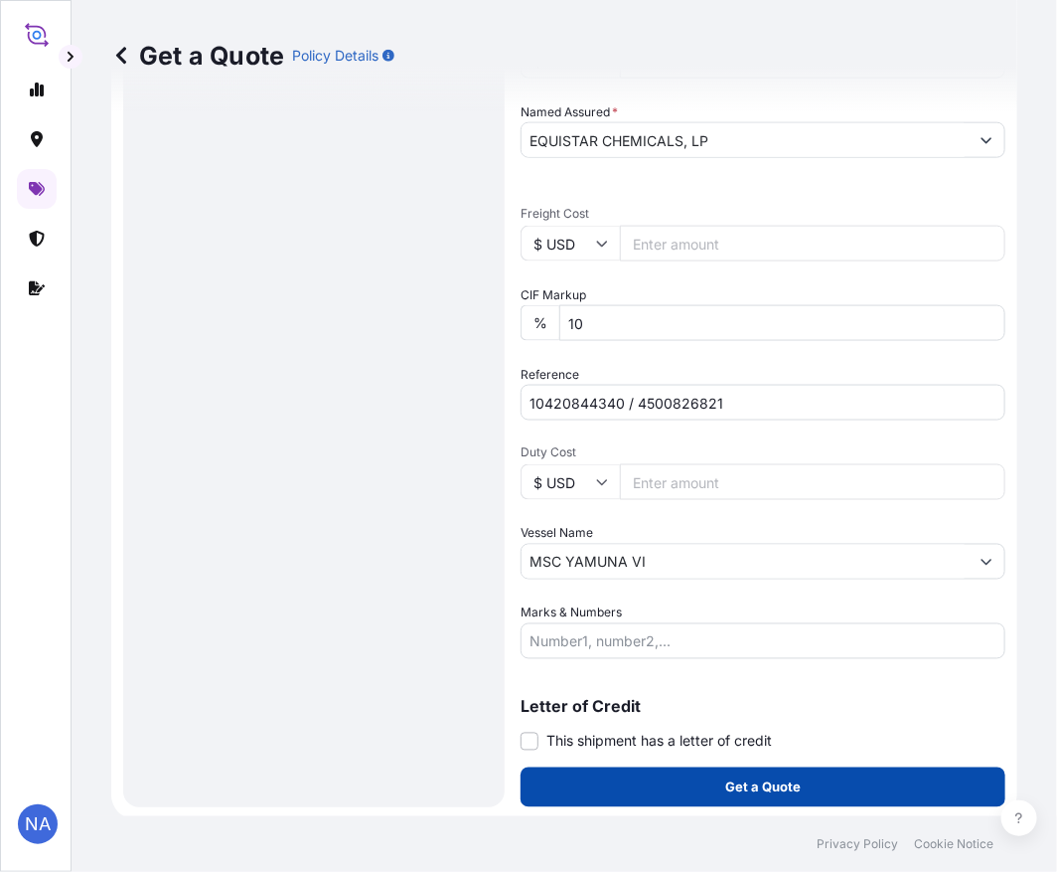
click at [621, 782] on button "Get a Quote" at bounding box center [763, 787] width 485 height 40
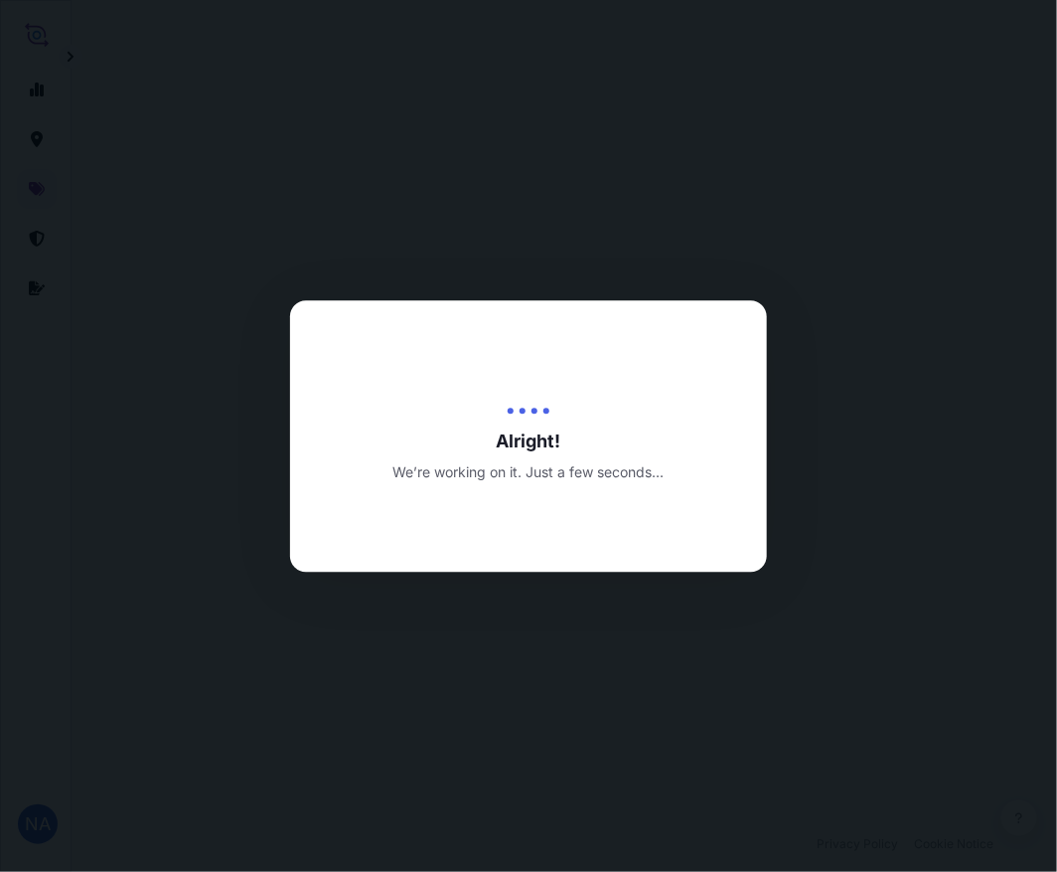
select select "Water"
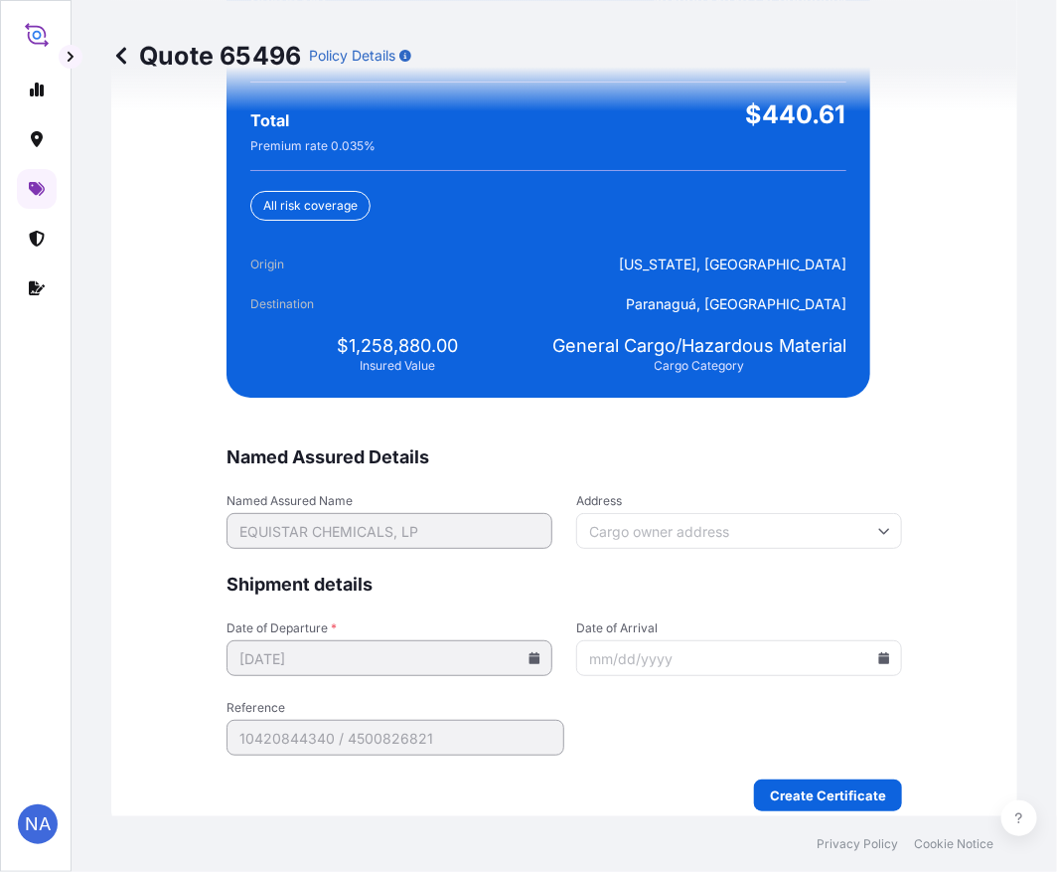
scroll to position [4672, 0]
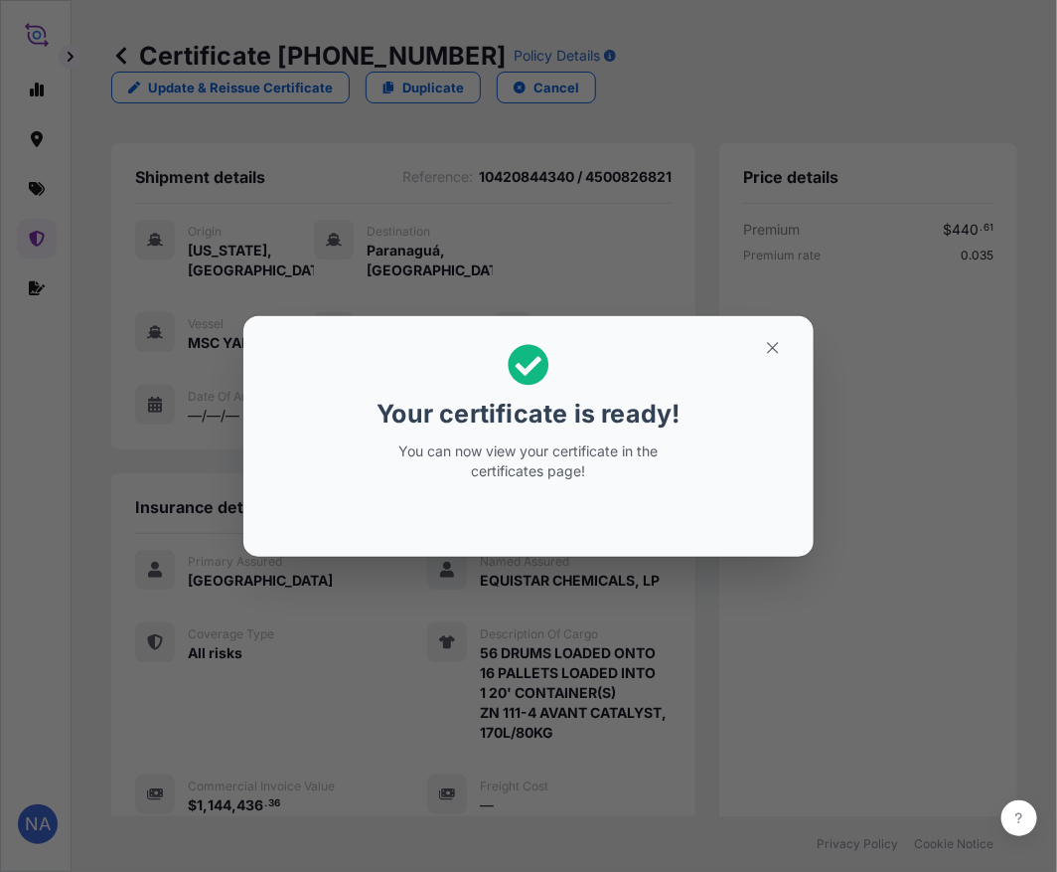
click at [636, 657] on div "Your certificate is ready! You can now view your certificate in the certificate…" at bounding box center [528, 436] width 1057 height 873
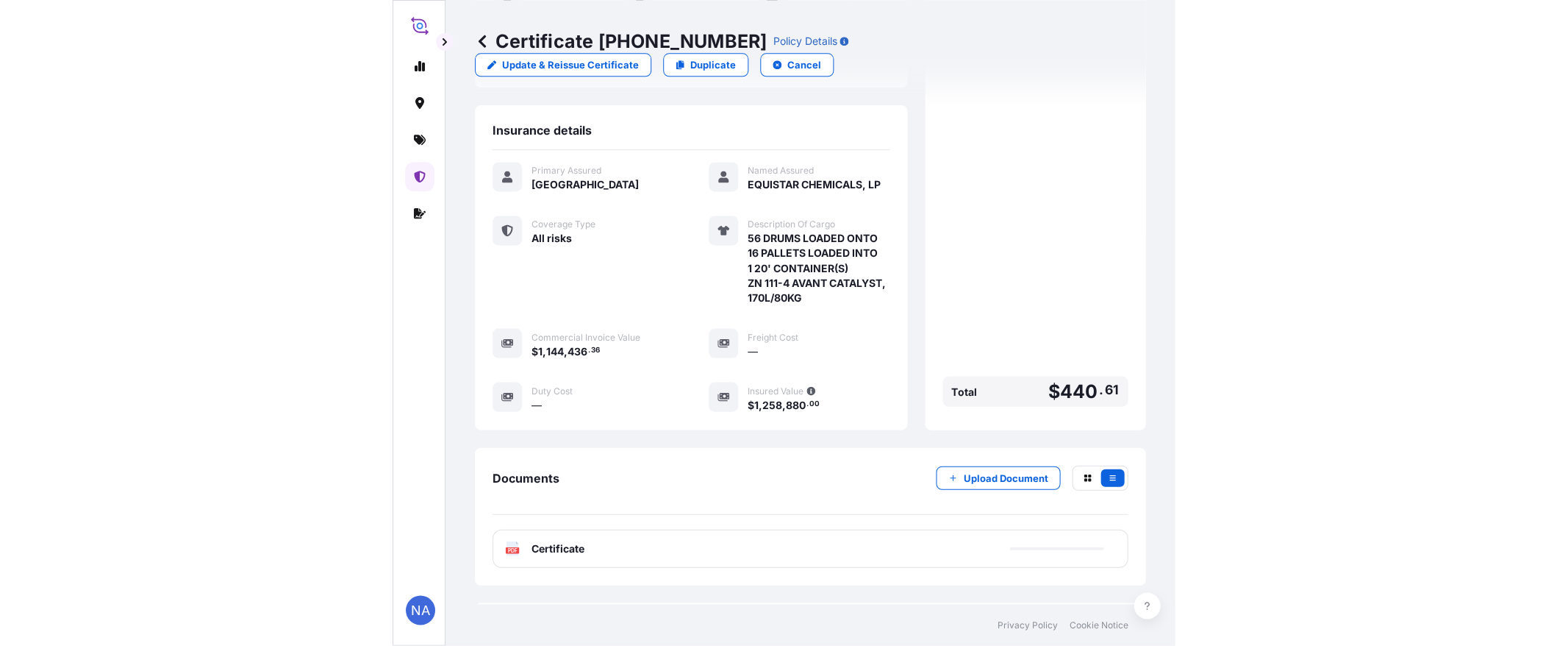
scroll to position [320, 0]
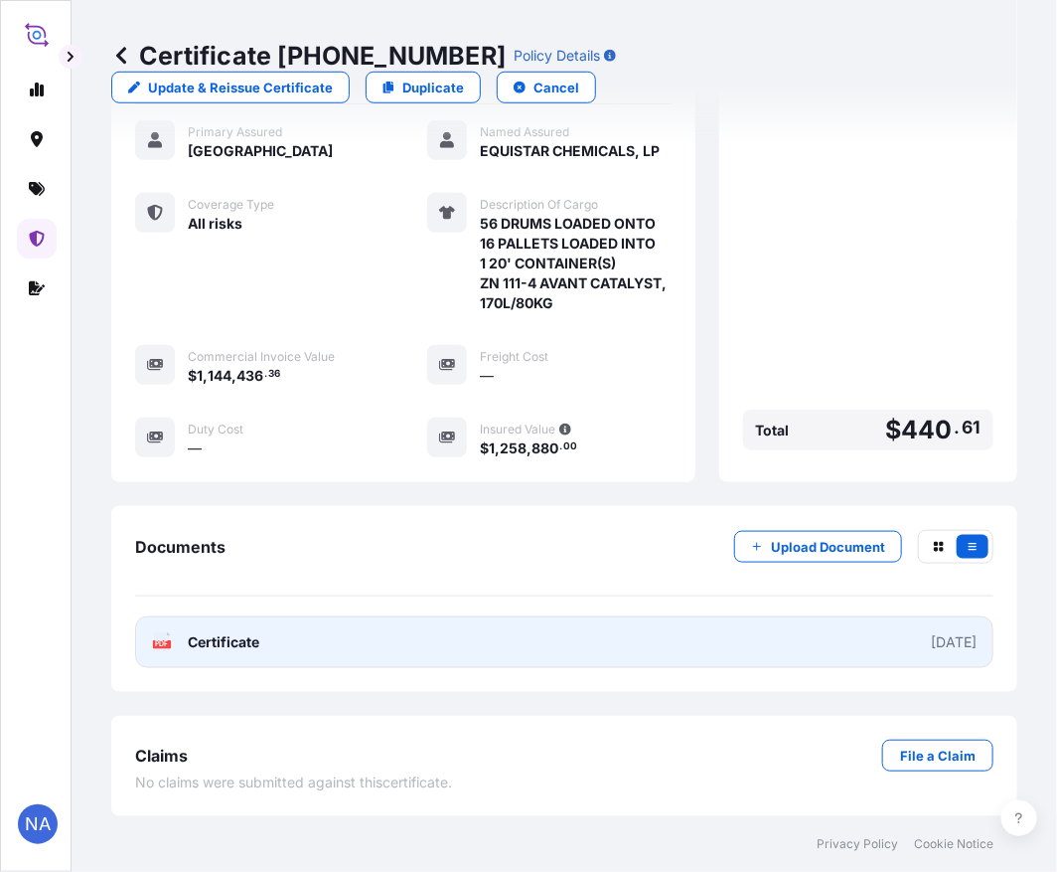
click at [582, 642] on link "PDF Certificate [DATE]" at bounding box center [564, 642] width 859 height 52
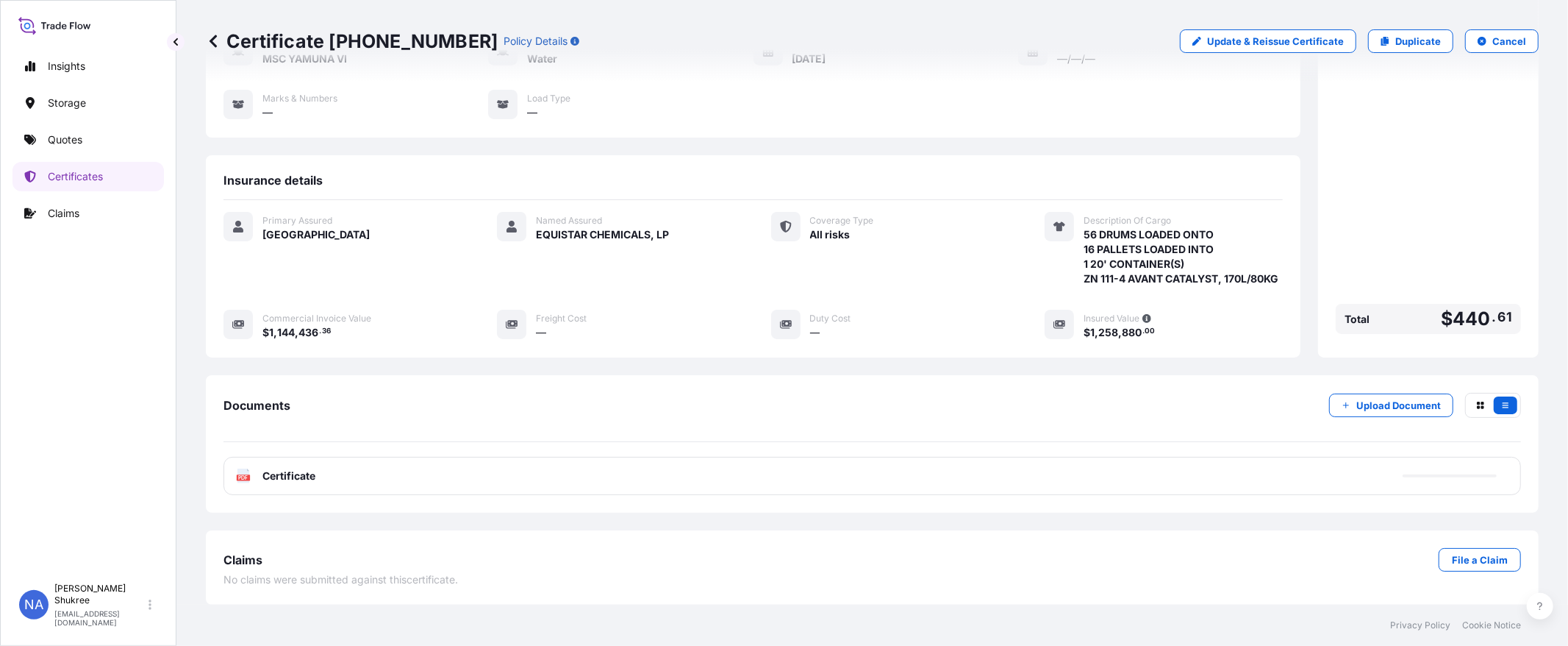
scroll to position [158, 0]
